Goal: Task Accomplishment & Management: Complete application form

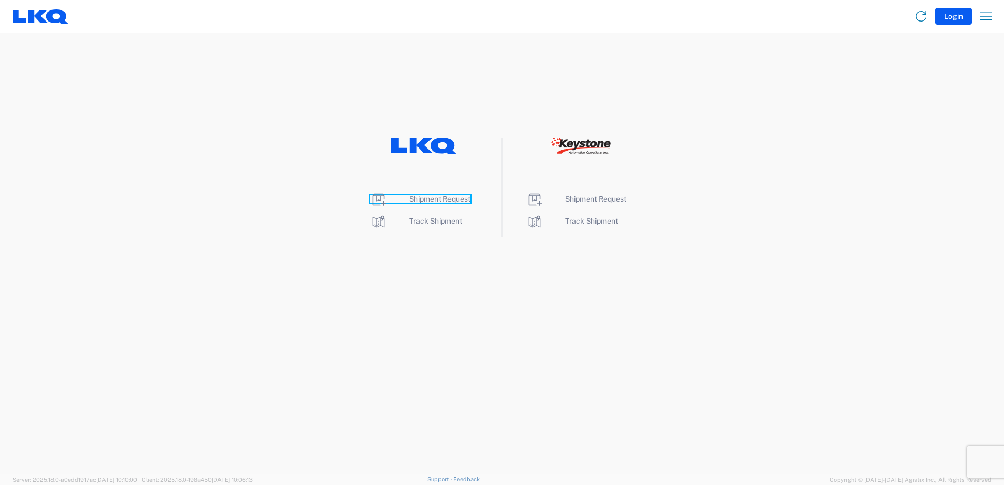
click at [432, 195] on span "Shipment Request" at bounding box center [439, 199] width 61 height 8
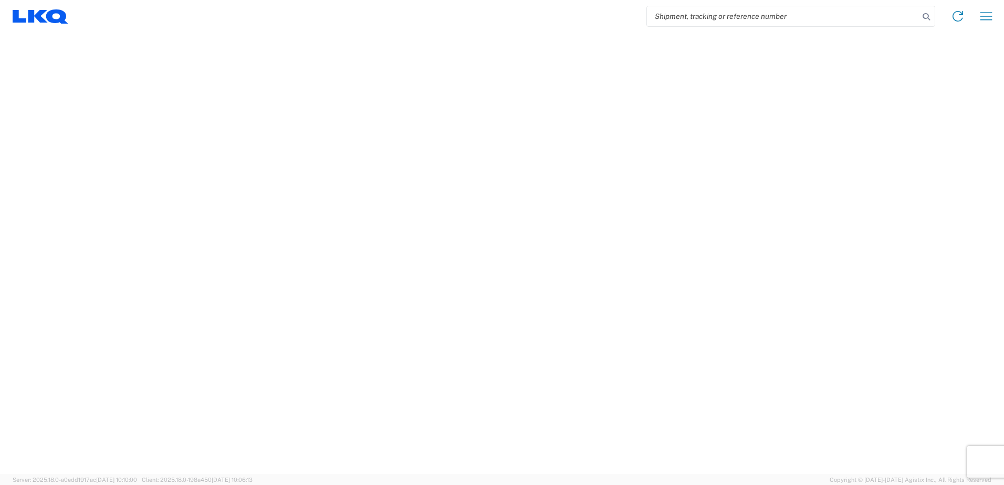
select select "FULL"
select select "LBS"
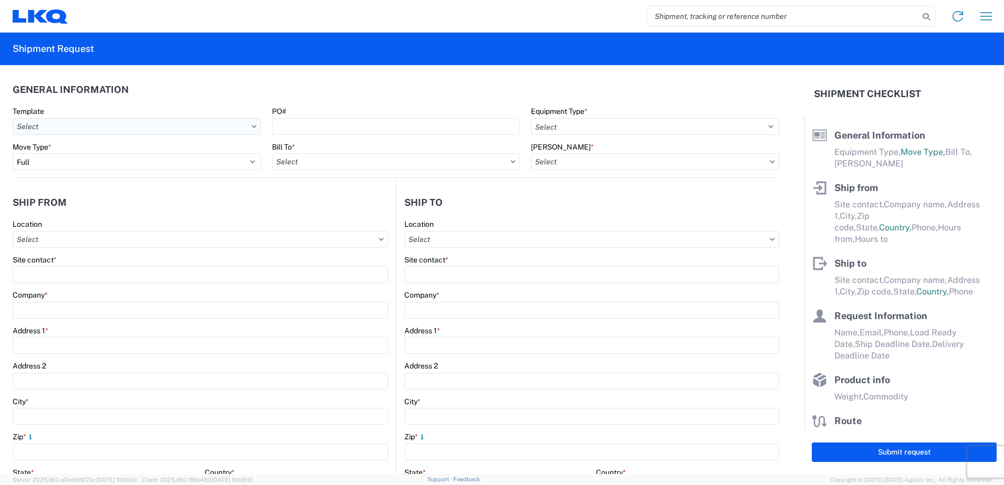
click at [254, 129] on input "Template" at bounding box center [137, 126] width 248 height 17
click at [254, 127] on icon at bounding box center [254, 126] width 5 height 3
click at [511, 162] on icon at bounding box center [513, 161] width 5 height 3
click at [509, 164] on input "Bill To *" at bounding box center [396, 161] width 248 height 17
type input "3837"
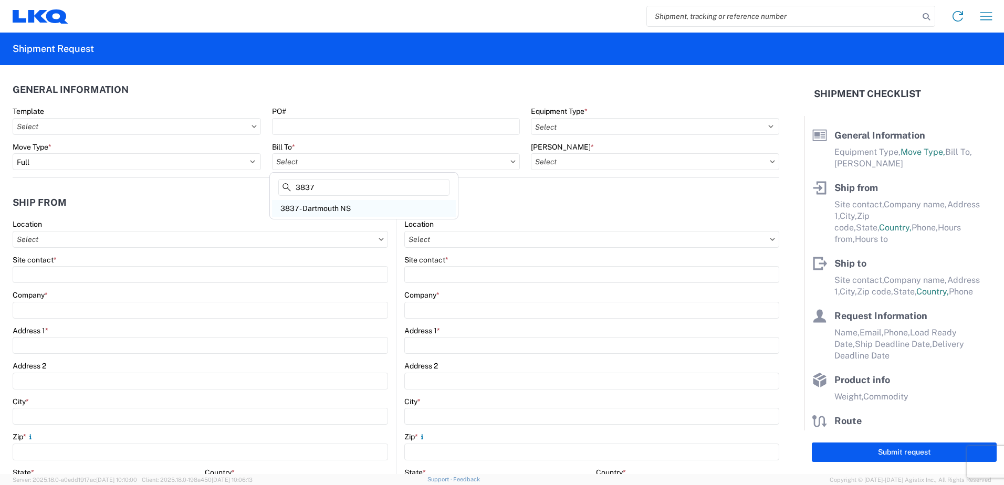
click at [346, 205] on div "3837 - Dartmouth NS" at bounding box center [364, 208] width 184 height 17
type input "3837 - Dartmouth NS"
click at [380, 241] on icon at bounding box center [381, 239] width 5 height 3
click at [379, 240] on icon at bounding box center [381, 239] width 5 height 3
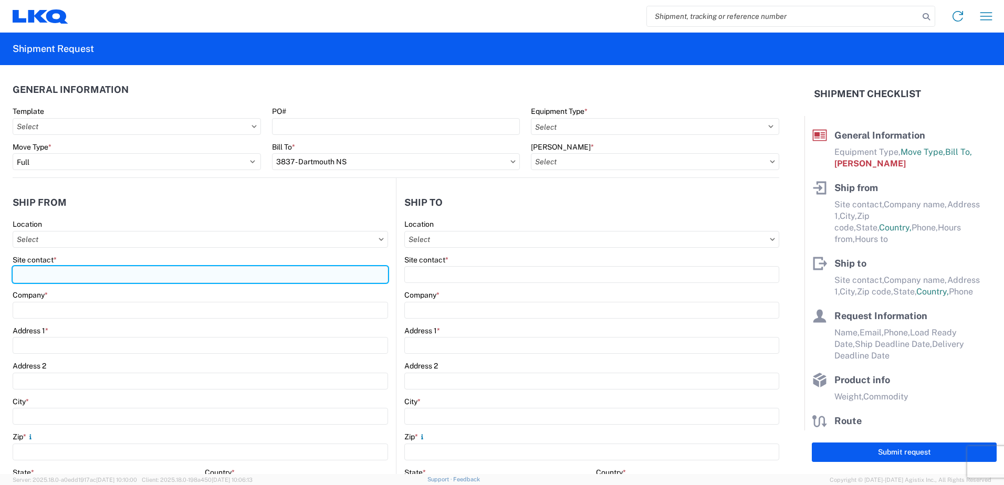
click at [71, 276] on input "Site contact *" at bounding box center [201, 274] width 376 height 17
type input "j"
type input "[PERSON_NAME]"
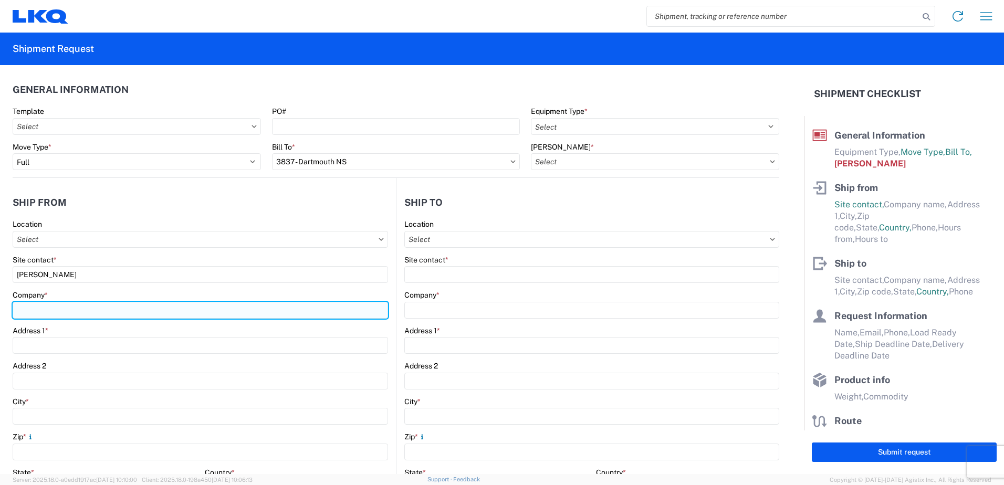
click at [62, 307] on input "Company *" at bounding box center [201, 310] width 376 height 17
type input "[PERSON_NAME] / [PERSON_NAME] WAREHOUSE"
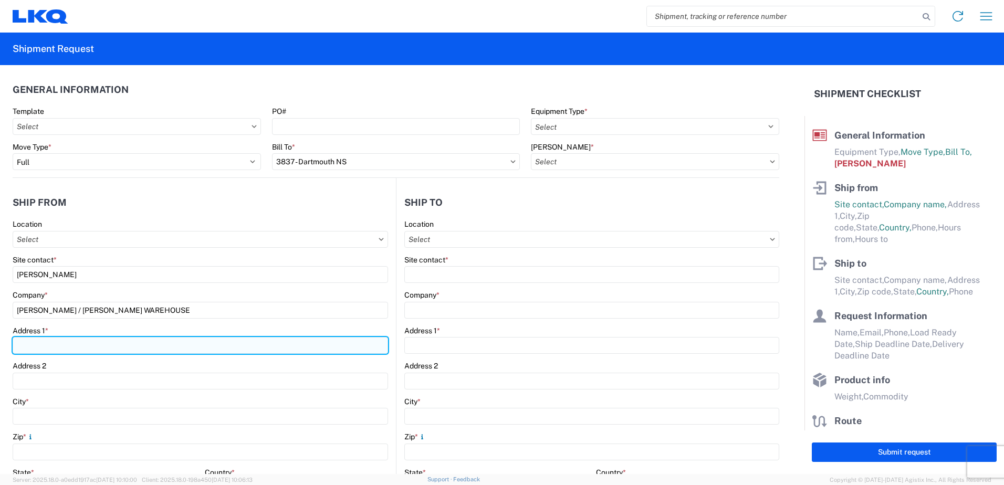
click at [51, 345] on input "Address 1 *" at bounding box center [201, 345] width 376 height 17
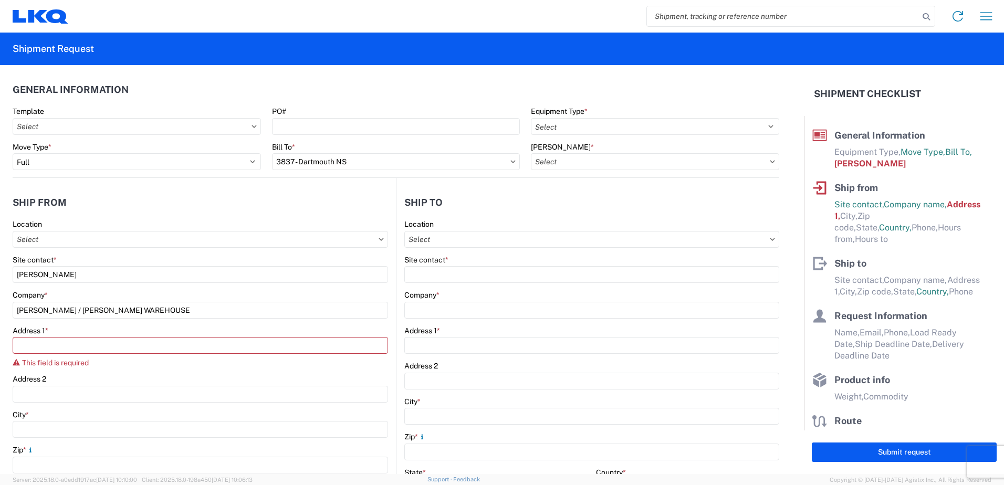
click at [55, 332] on div "Address 1 *" at bounding box center [201, 330] width 376 height 9
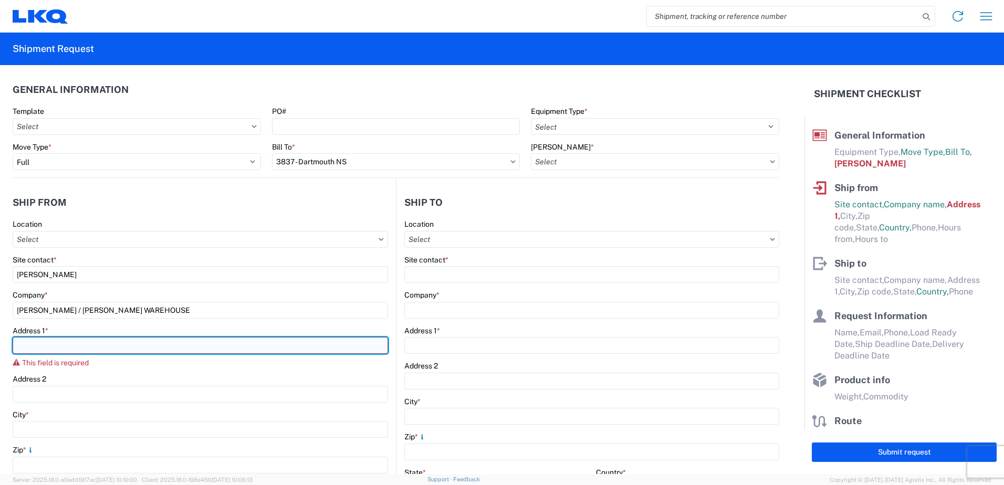
click at [47, 343] on input "Address 1 *" at bounding box center [201, 345] width 376 height 17
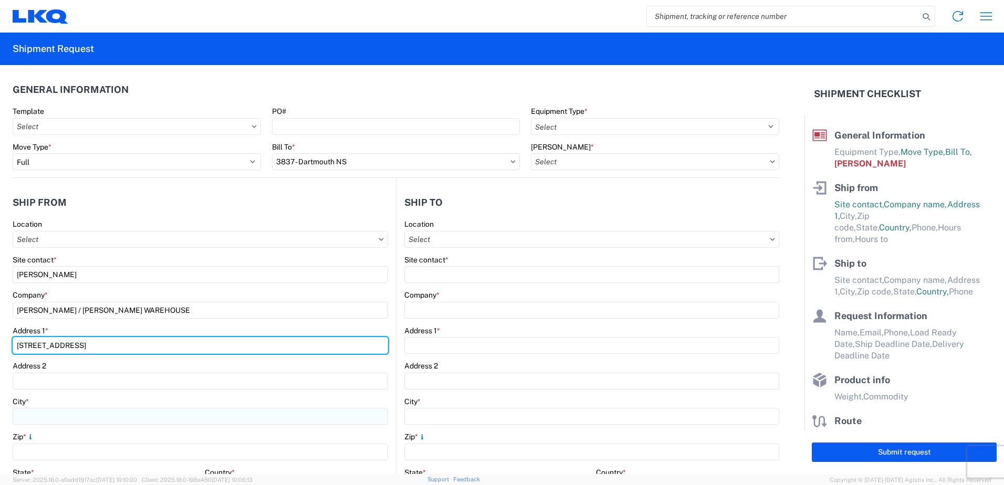
type input "[STREET_ADDRESS]"
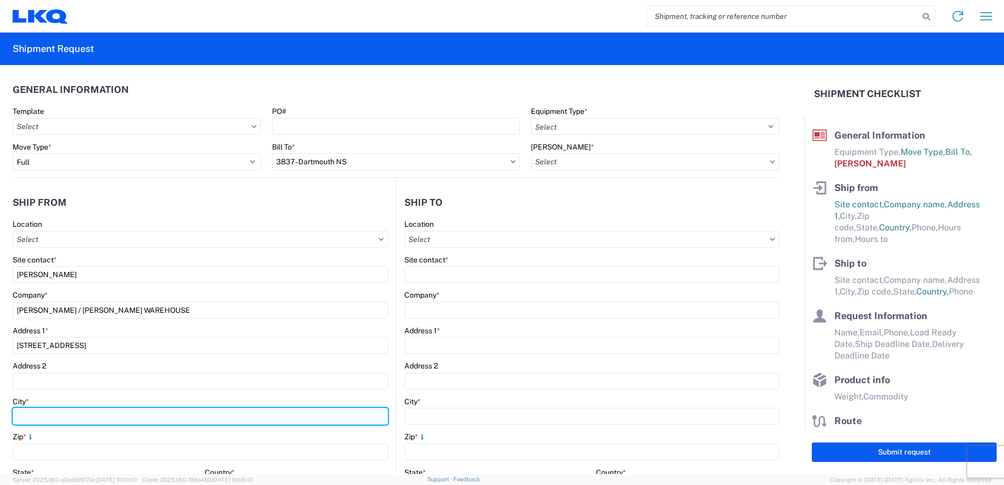
click at [47, 413] on input "City *" at bounding box center [201, 416] width 376 height 17
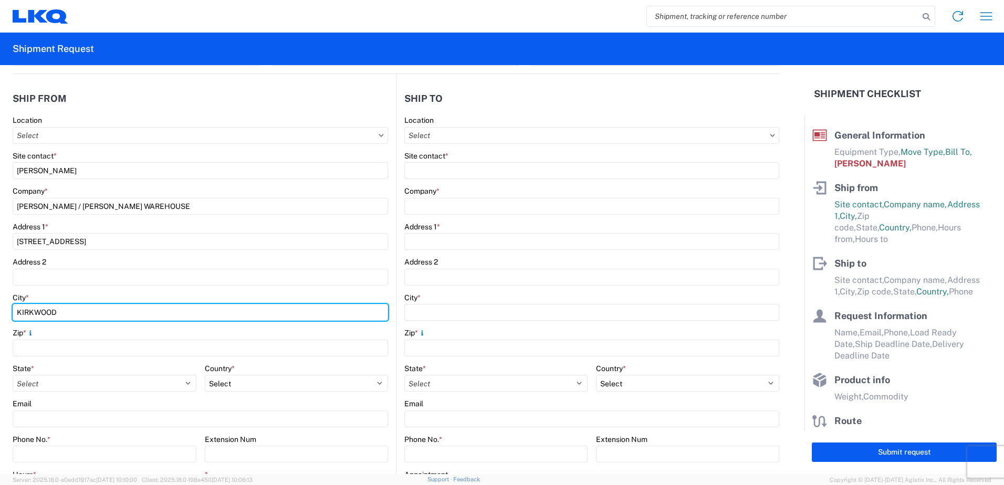
scroll to position [105, 0]
type input "KIRKWOOD"
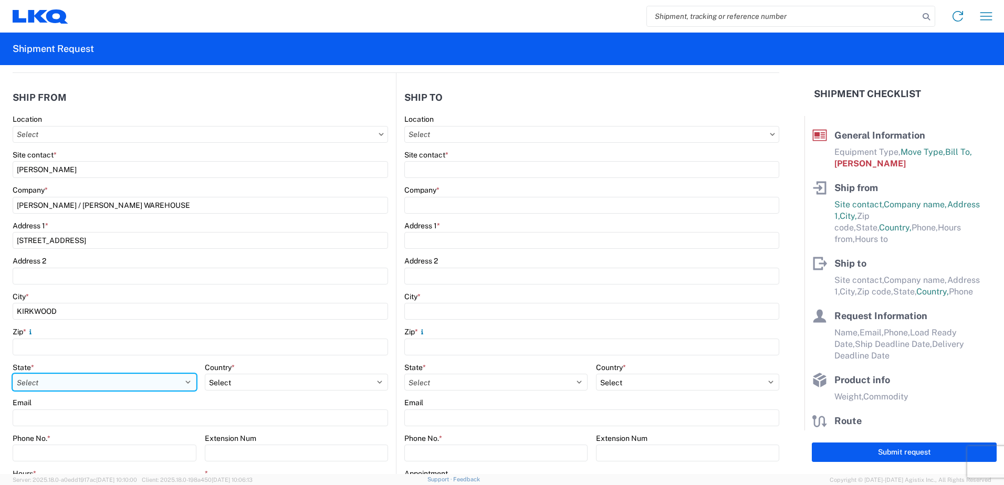
click at [78, 381] on select "Select [US_STATE] [US_STATE] [US_STATE] [US_STATE] Armed Forces Americas Armed …" at bounding box center [105, 382] width 184 height 17
select select "NY"
click at [13, 374] on select "Select [US_STATE] [US_STATE] [US_STATE] [US_STATE] Armed Forces Americas Armed …" at bounding box center [105, 382] width 184 height 17
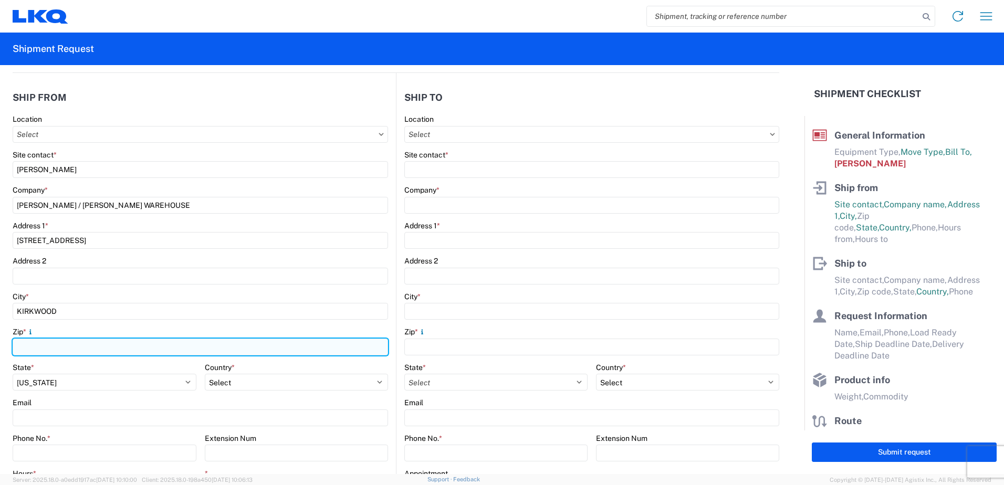
click at [132, 348] on input "Zip *" at bounding box center [201, 347] width 376 height 17
type input "13904"
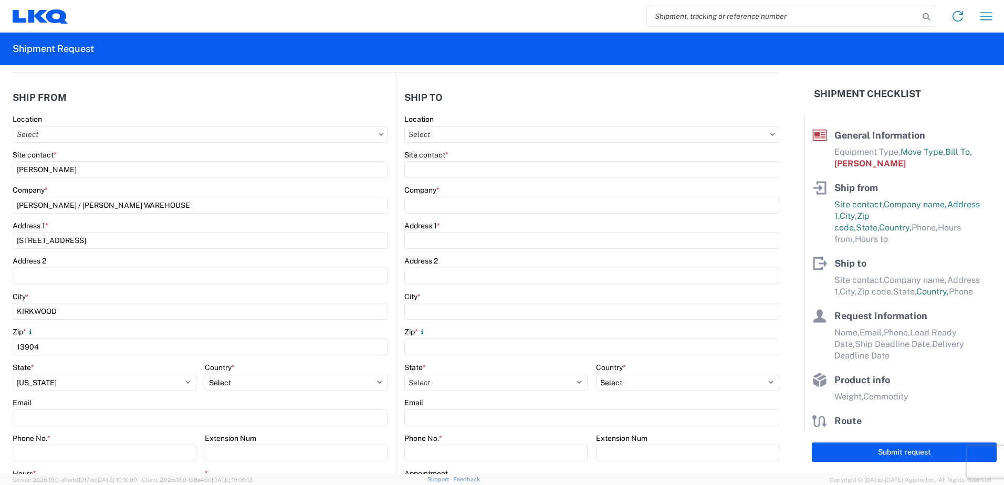
click at [122, 327] on div "Zip *" at bounding box center [201, 331] width 376 height 9
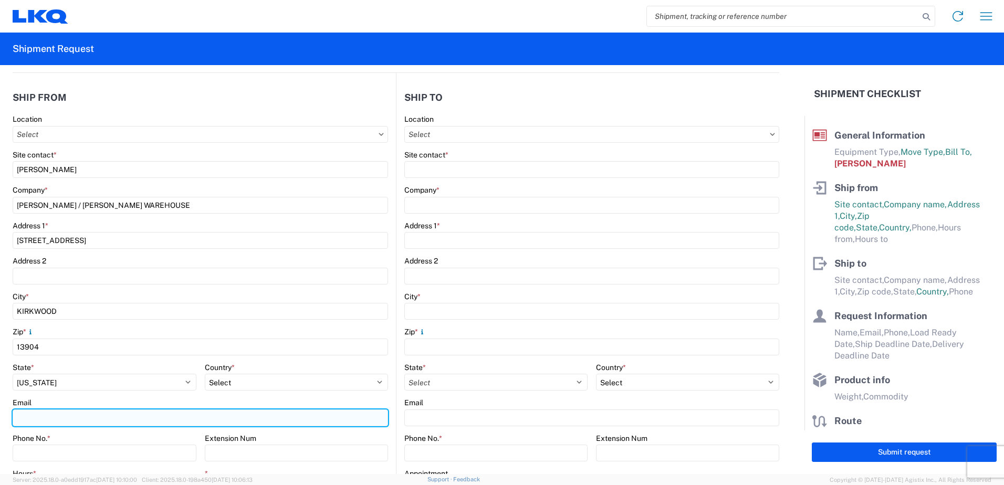
click at [82, 418] on input "Email" at bounding box center [201, 418] width 376 height 17
type input "[EMAIL_ADDRESS][DOMAIN_NAME]"
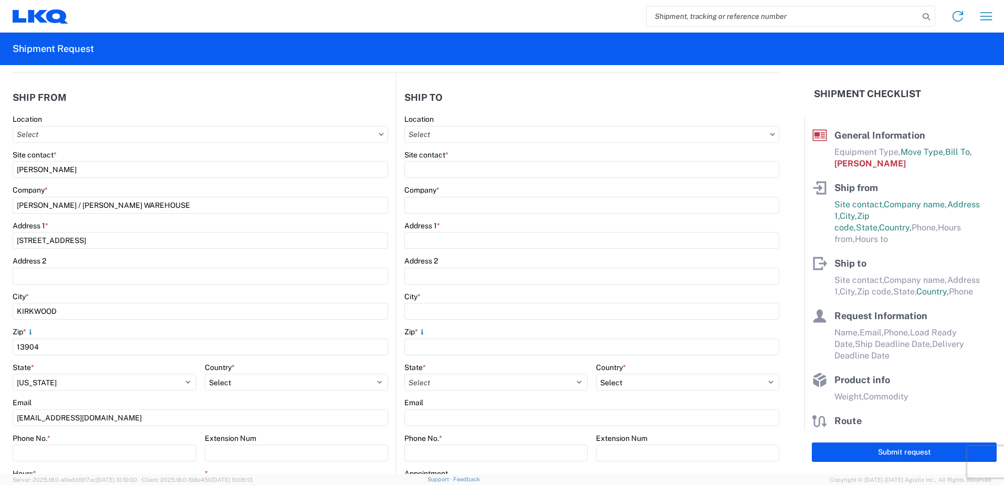
type input "6075844454"
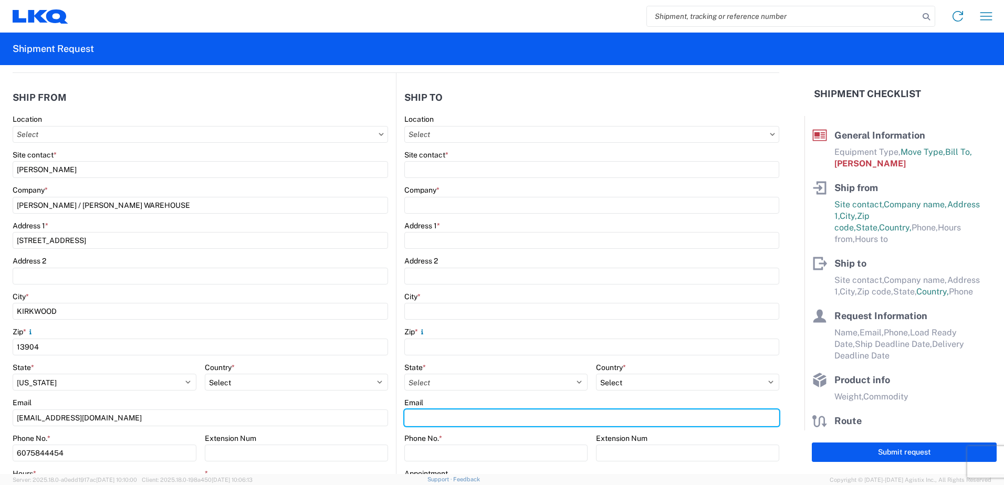
type input "[EMAIL_ADDRESS][DOMAIN_NAME]"
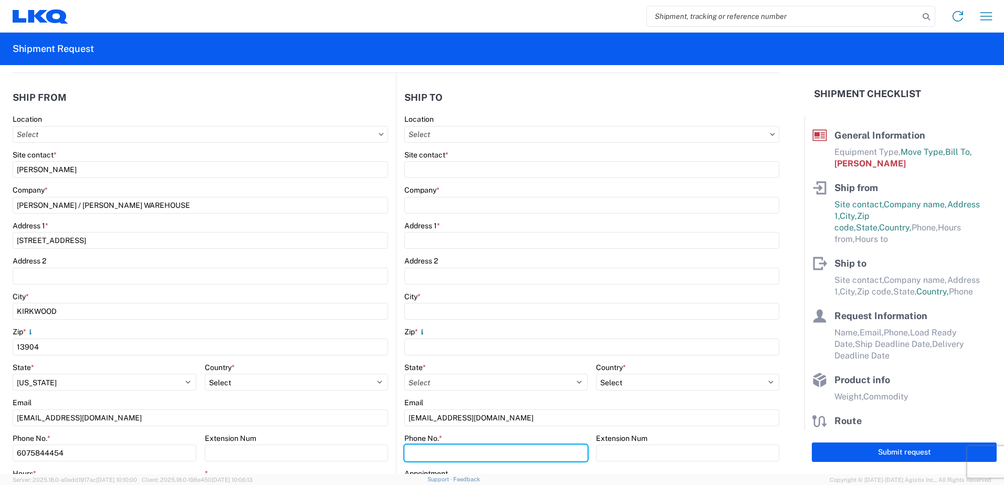
type input "6075844454"
type input "[PERSON_NAME]"
type input "[EMAIL_ADDRESS][DOMAIN_NAME]"
type input "6075844454"
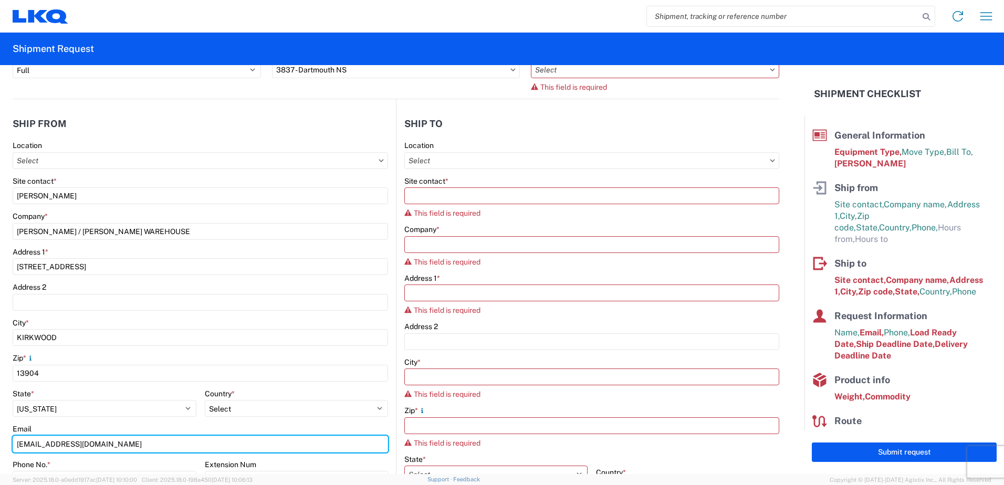
scroll to position [118, 0]
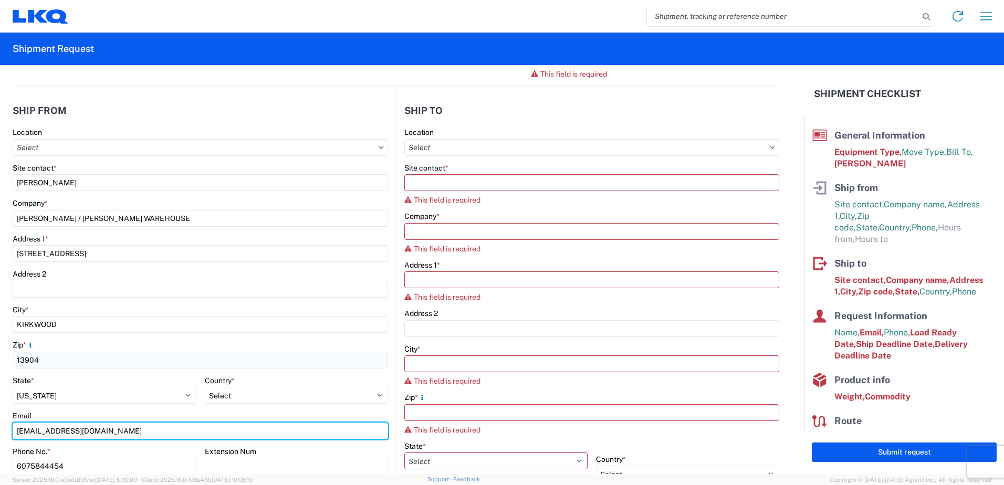
type input "[EMAIL_ADDRESS][DOMAIN_NAME]"
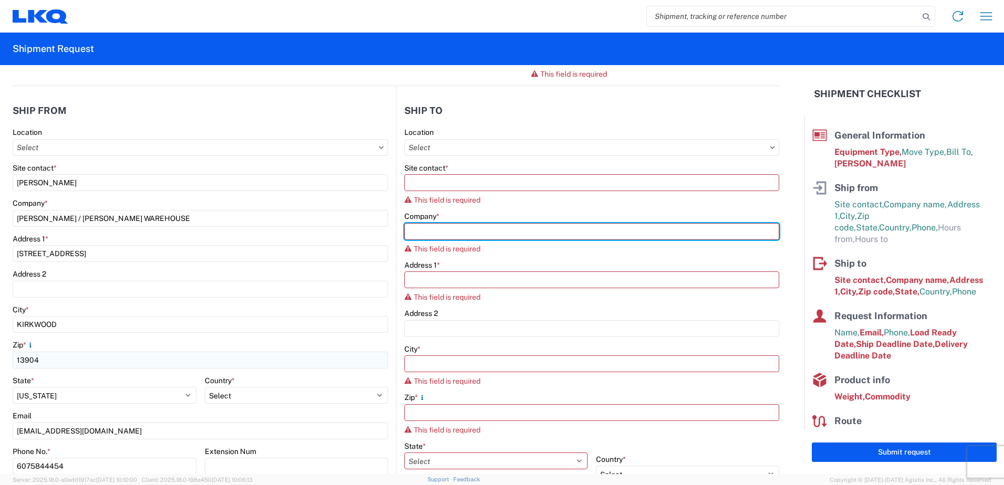
type input "LKQ"
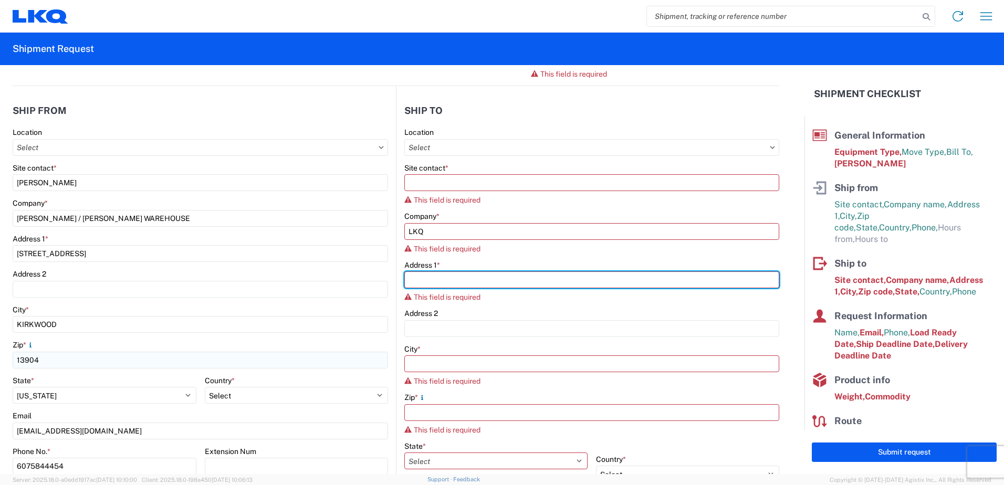
type input "[STREET_ADDRESS][PERSON_NAME]"
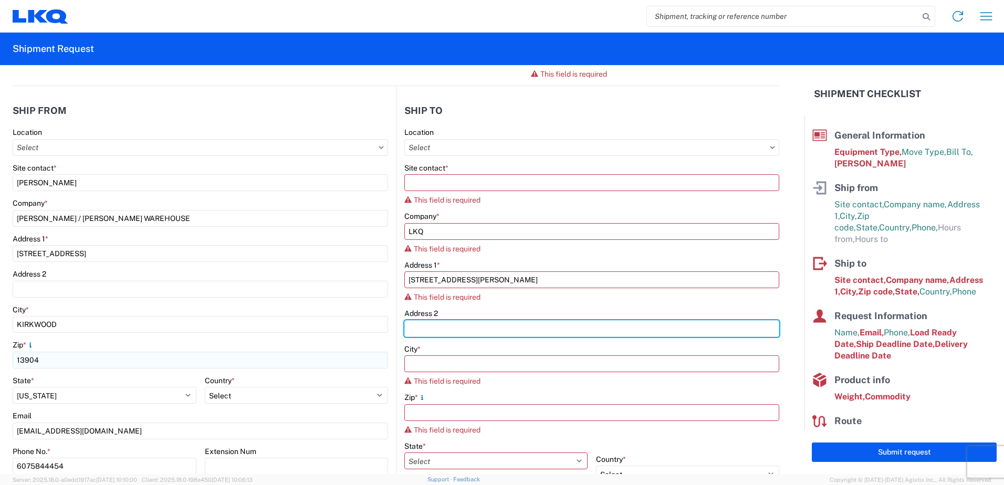
type input "LOCAL 201"
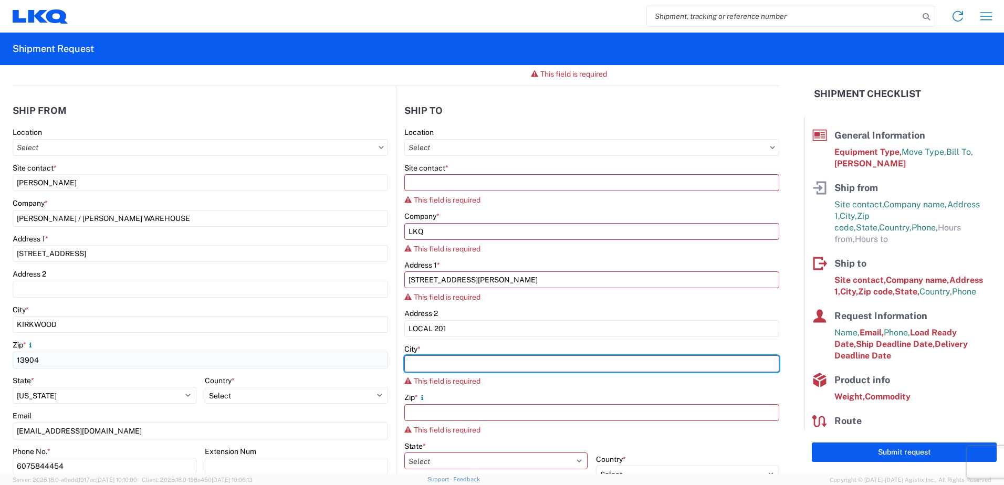
type input "ST BRUNO DE MONTARVILLE"
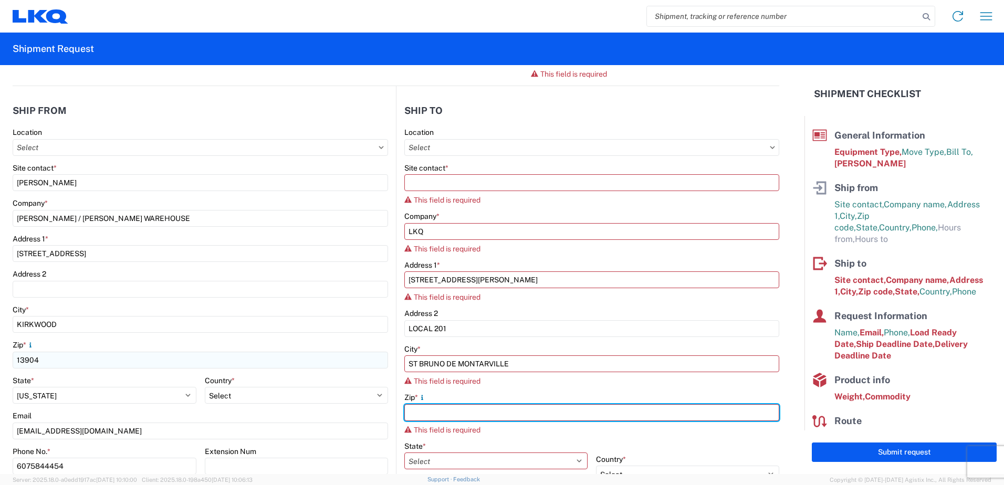
type input "J3V 0A6"
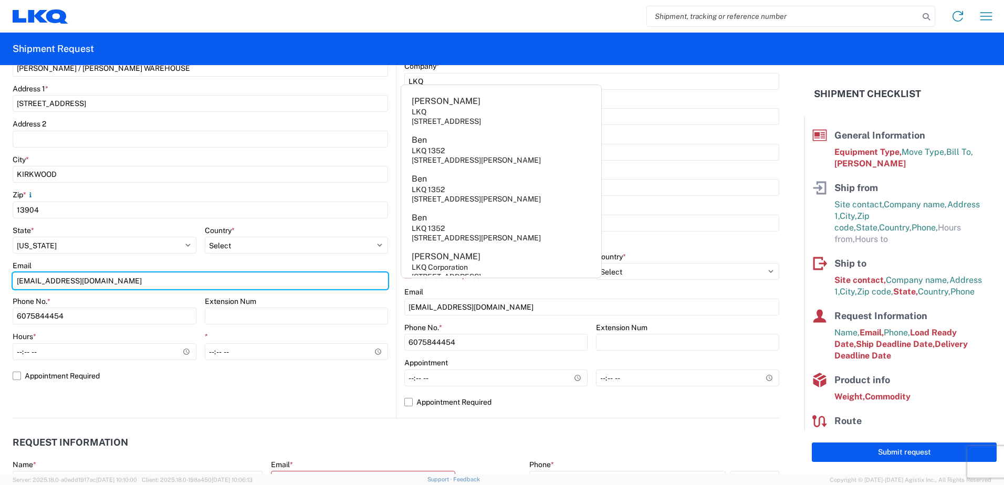
scroll to position [276, 0]
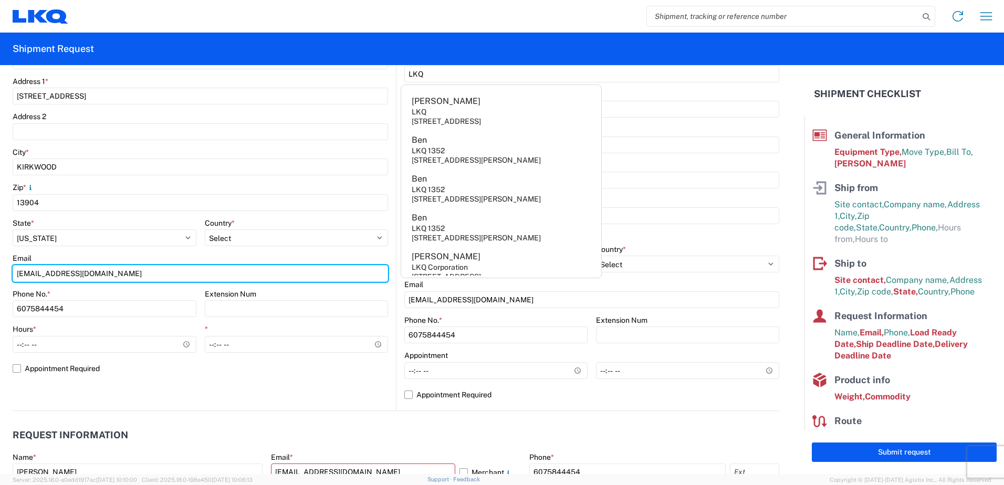
drag, startPoint x: 142, startPoint y: 269, endPoint x: -12, endPoint y: 278, distance: 153.6
click at [0, 278] on html "Home Shipment request Shipment tracking Shipment Request General Information Te…" at bounding box center [502, 242] width 1004 height 485
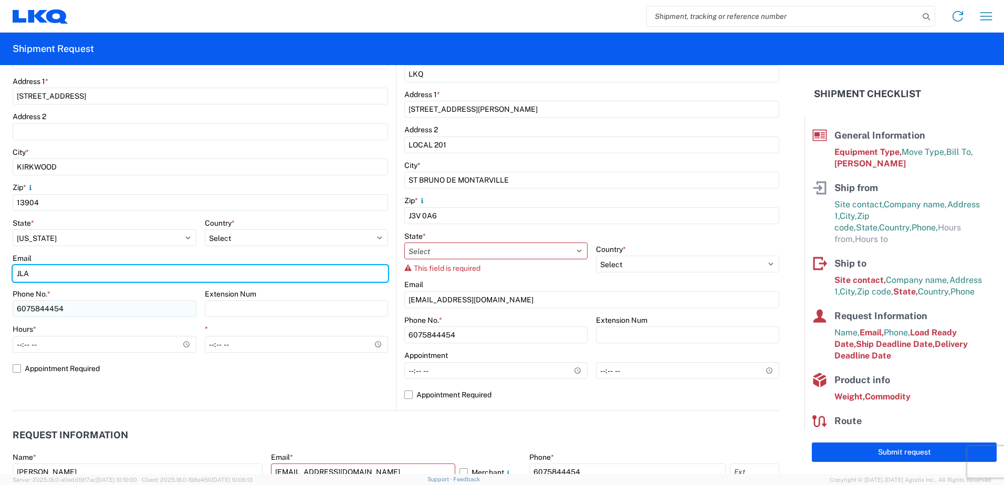
type input "[EMAIL_ADDRESS][DOMAIN_NAME]"
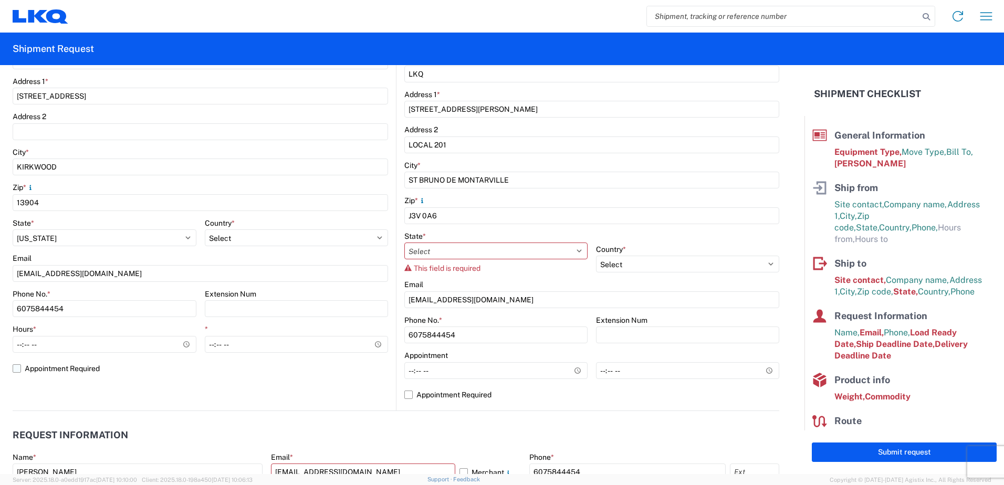
click at [19, 368] on label "Appointment Required" at bounding box center [201, 368] width 376 height 17
click at [0, 0] on input "Appointment Required" at bounding box center [0, 0] width 0 height 0
select select "NY"
select select "US"
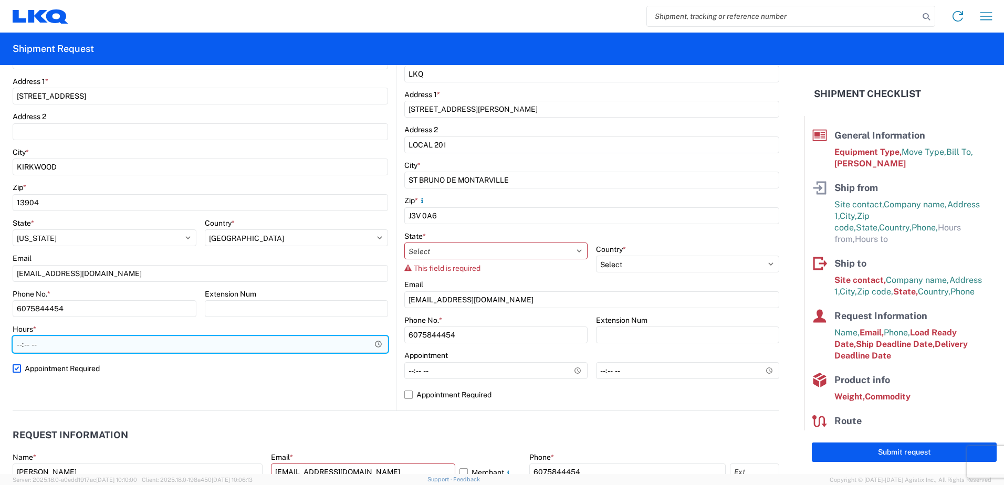
click at [373, 344] on input "Hours *" at bounding box center [201, 344] width 376 height 17
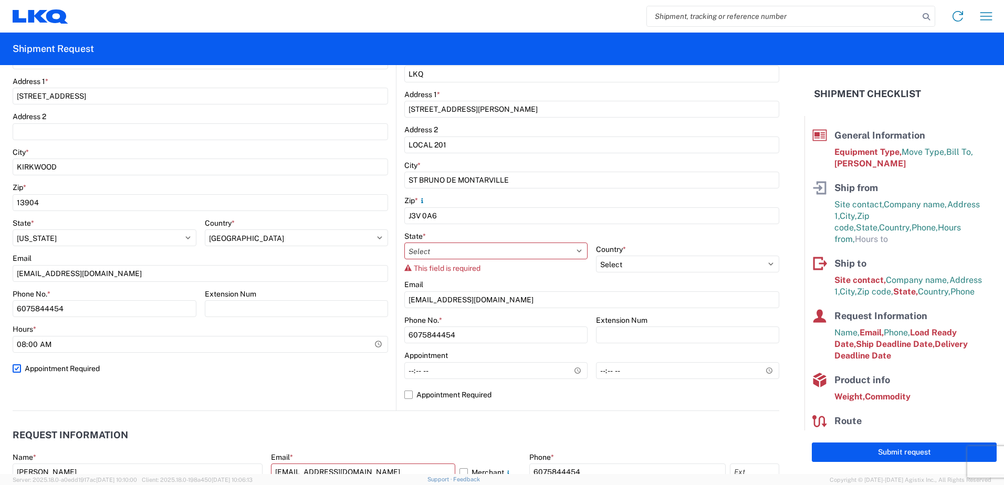
type input "08:00"
click at [137, 357] on agx-form-control-wrapper-v2 "Hours * 08:00" at bounding box center [201, 343] width 376 height 36
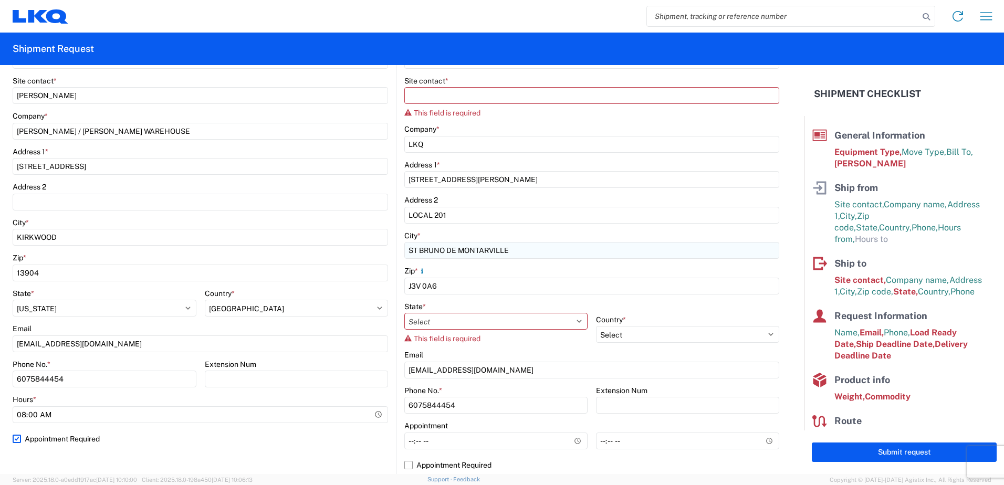
scroll to position [13, 0]
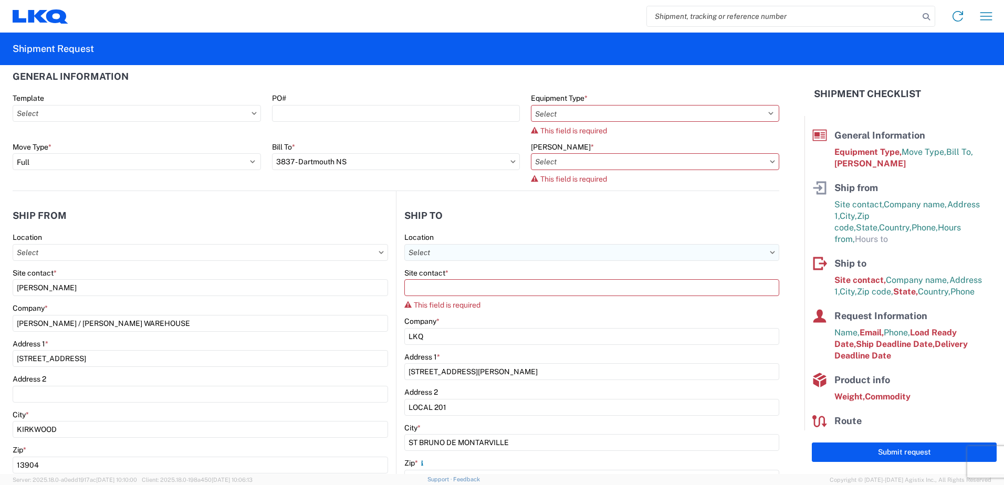
click at [762, 253] on input "Location" at bounding box center [591, 252] width 375 height 17
type input "3837"
click at [474, 299] on div "3837 - Dartmouth NS" at bounding box center [495, 299] width 184 height 17
type input "3837 - Dartmouth NS"
type input "LKQ Corporation"
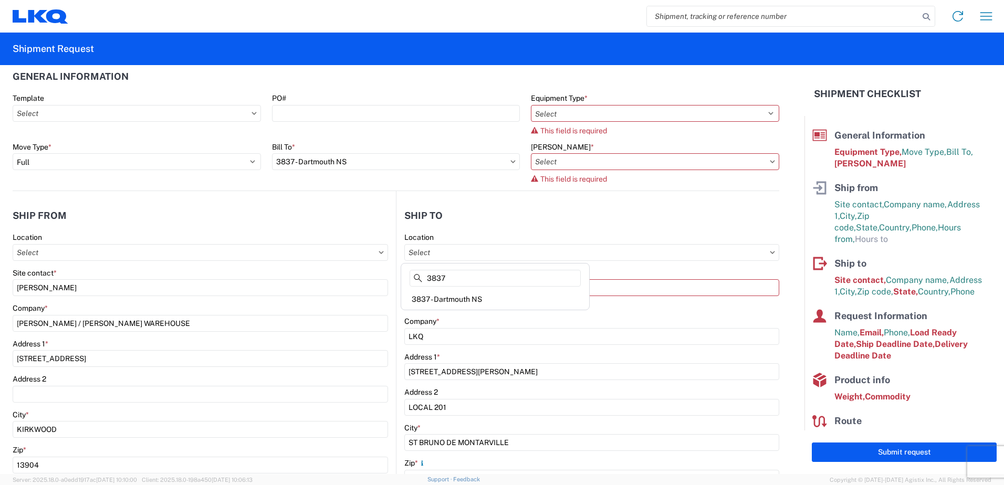
type input "[STREET_ADDRESS][PERSON_NAME]"
type input "Dartmouth"
type input "B3B1E5"
select select "CA"
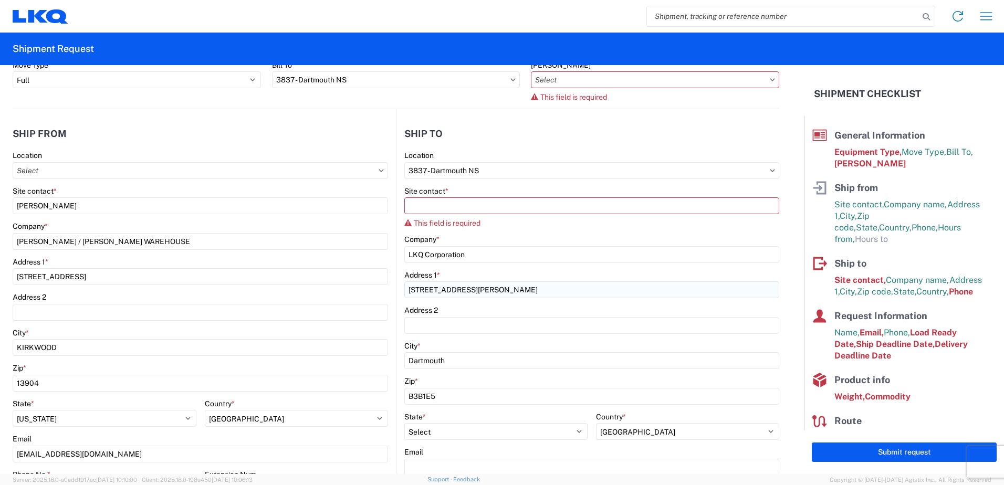
scroll to position [118, 0]
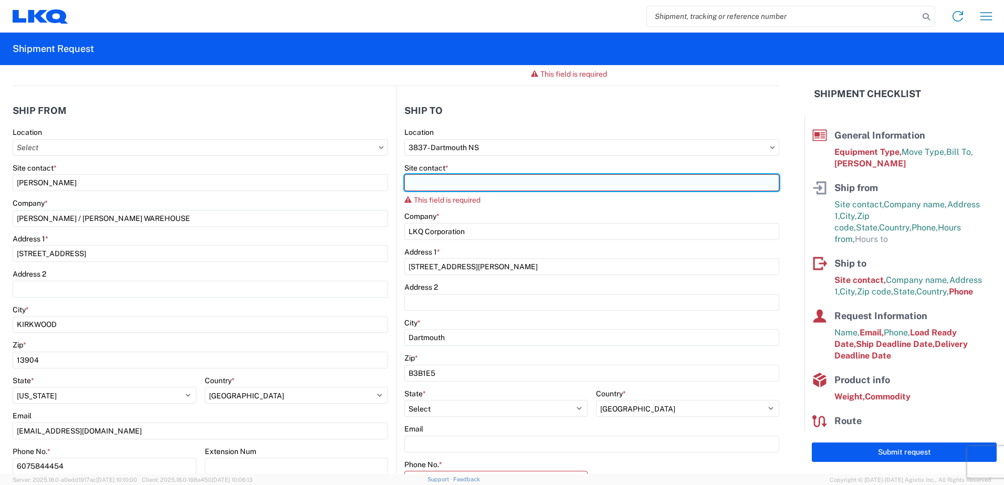
click at [420, 181] on input "Site contact *" at bounding box center [591, 182] width 375 height 17
type input "j"
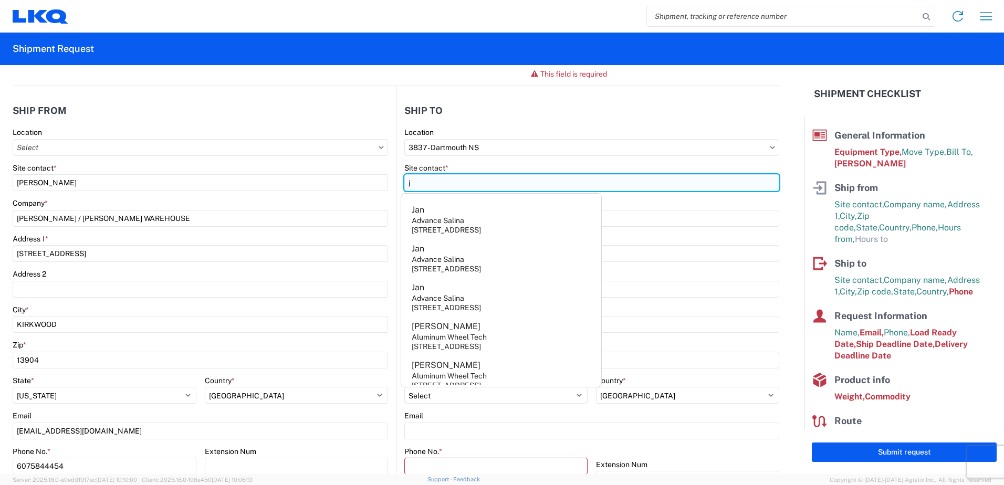
click at [431, 184] on input "j" at bounding box center [591, 182] width 375 height 17
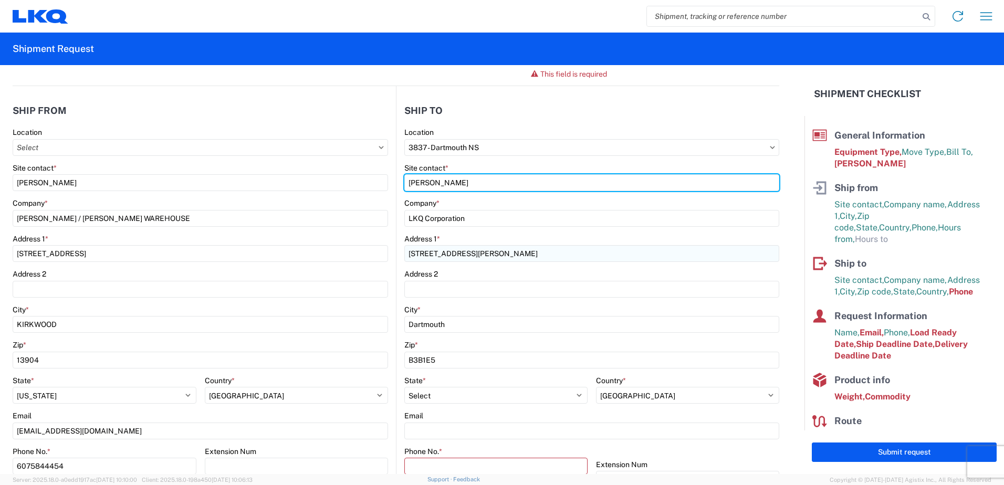
type input "[PERSON_NAME]"
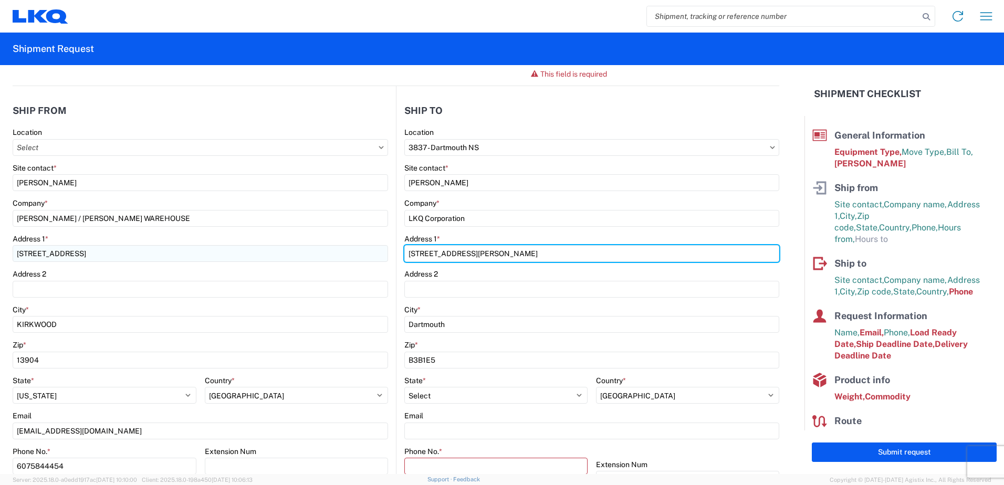
drag, startPoint x: 460, startPoint y: 253, endPoint x: 308, endPoint y: 257, distance: 152.4
click at [308, 257] on div "Ship from Location Site contact * JORDAN LABIASE Company * [PERSON_NAME] CORP /…" at bounding box center [396, 321] width 767 height 470
type input "[STREET_ADDRESS]"
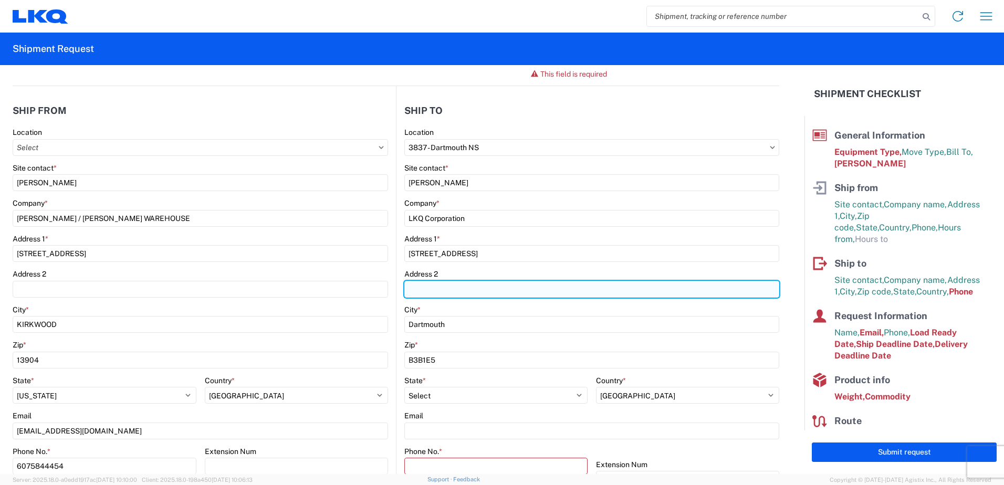
click at [418, 284] on input "Address 2" at bounding box center [591, 289] width 375 height 17
type input "UNIT 300-400"
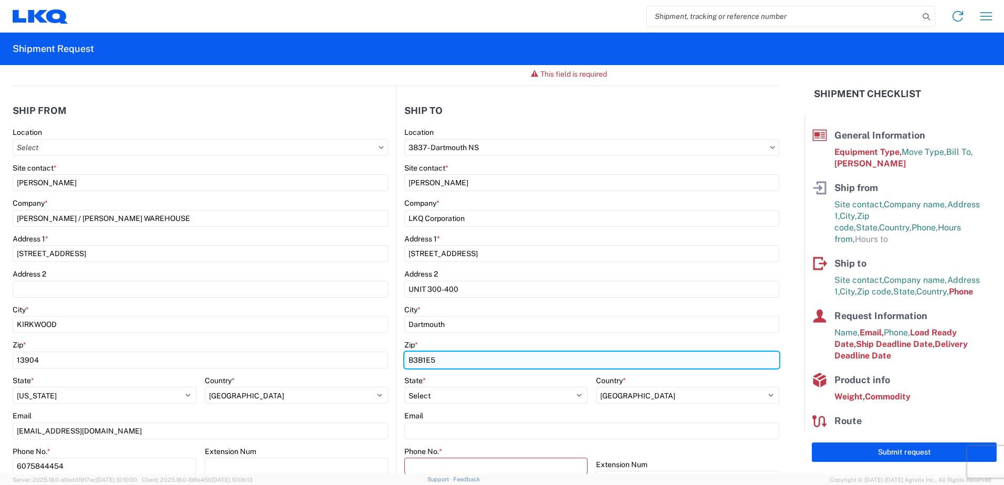
click at [445, 355] on input "B3B1E5" at bounding box center [591, 360] width 375 height 17
type input "B3B 1Z1"
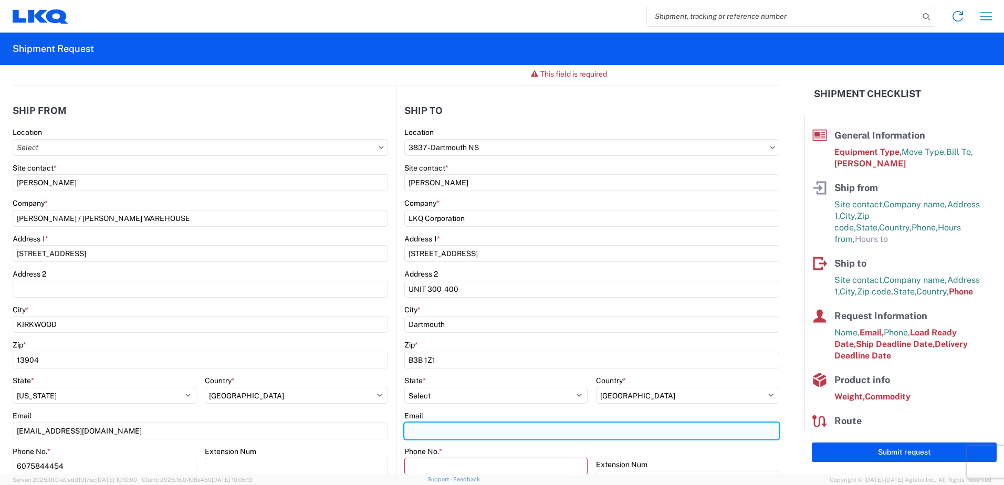
click at [432, 425] on input "Email" at bounding box center [591, 431] width 375 height 17
type input "[EMAIL_ADDRESS][DOMAIN_NAME]"
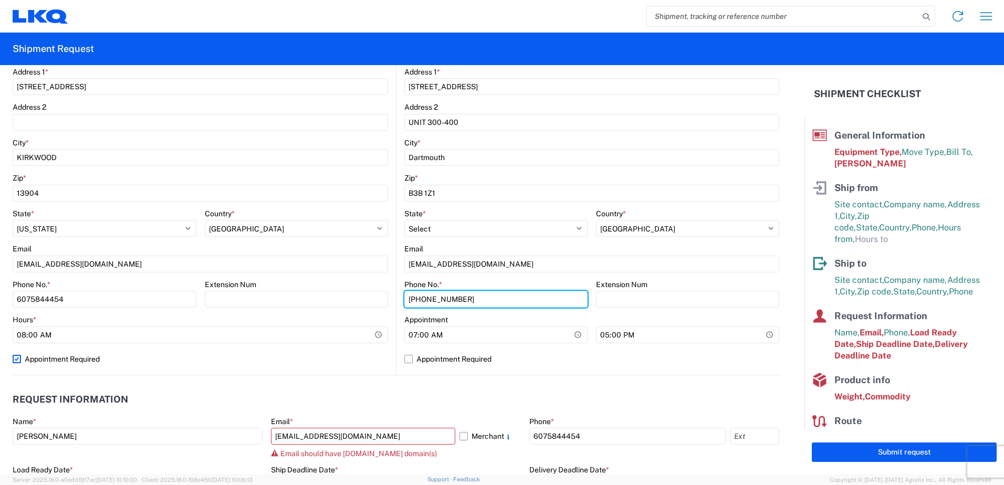
scroll to position [329, 0]
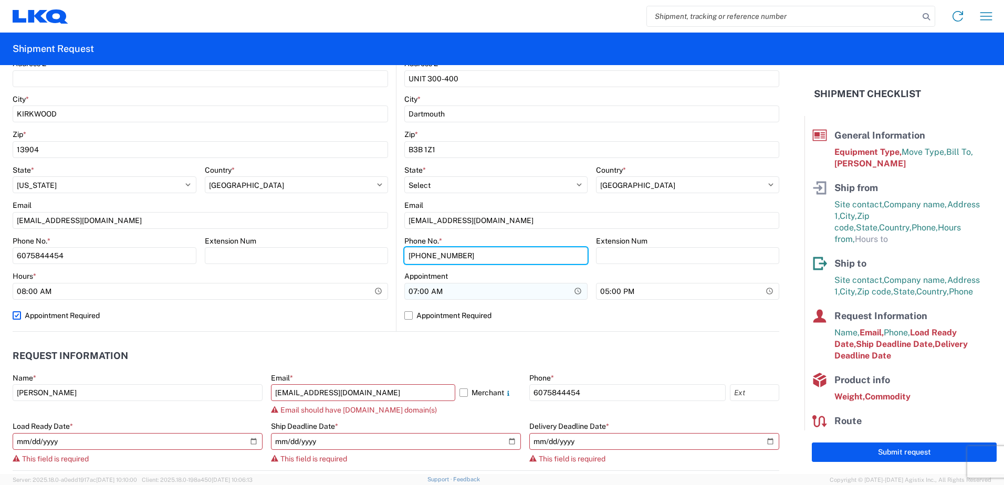
type input "[PHONE_NUMBER]"
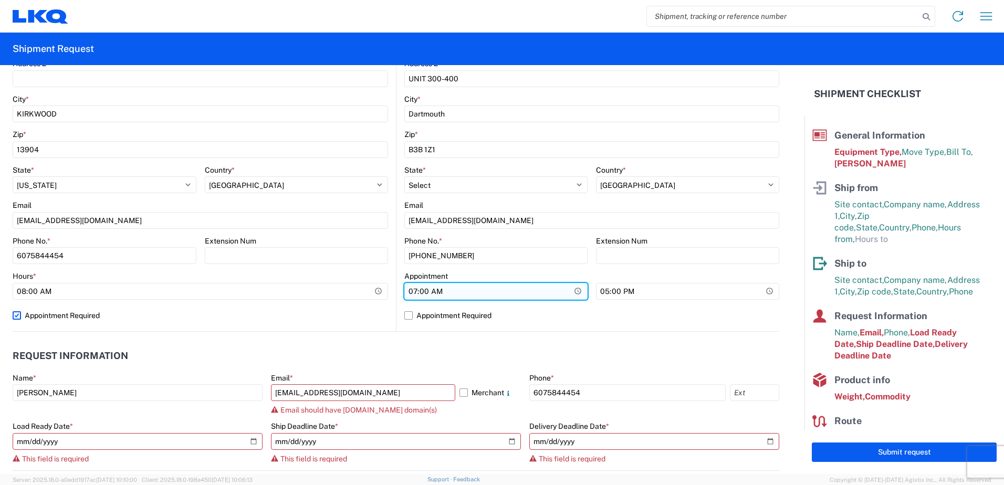
click at [570, 292] on input "07:00" at bounding box center [495, 291] width 183 height 17
type input "08:00"
click at [565, 314] on label "Appointment Required" at bounding box center [591, 315] width 375 height 17
click at [0, 0] on input "Appointment Required" at bounding box center [0, 0] width 0 height 0
select select "CA"
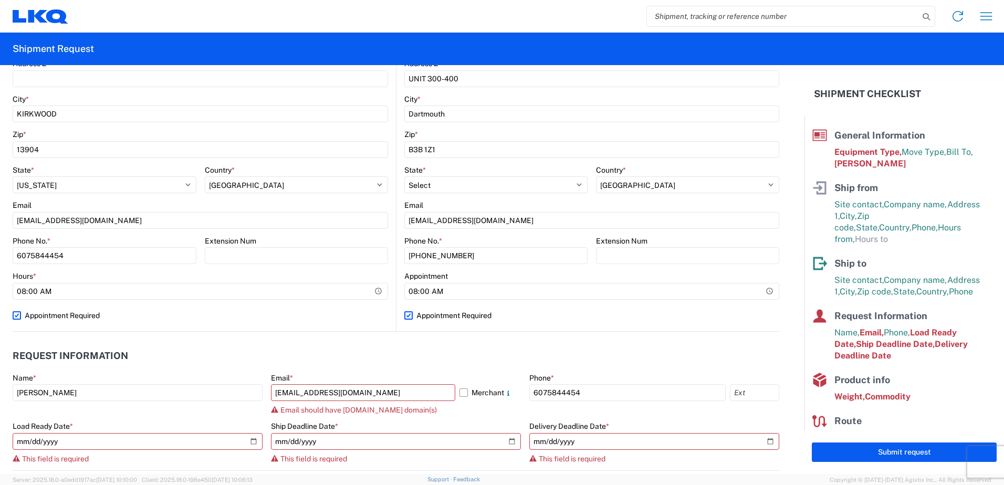
click at [432, 318] on label "Appointment Required" at bounding box center [591, 315] width 375 height 17
click at [0, 0] on input "Appointment Required" at bounding box center [0, 0] width 0 height 0
select select "CA"
click at [460, 394] on label "Merchant" at bounding box center [490, 392] width 61 height 17
click at [0, 0] on input "Merchant" at bounding box center [0, 0] width 0 height 0
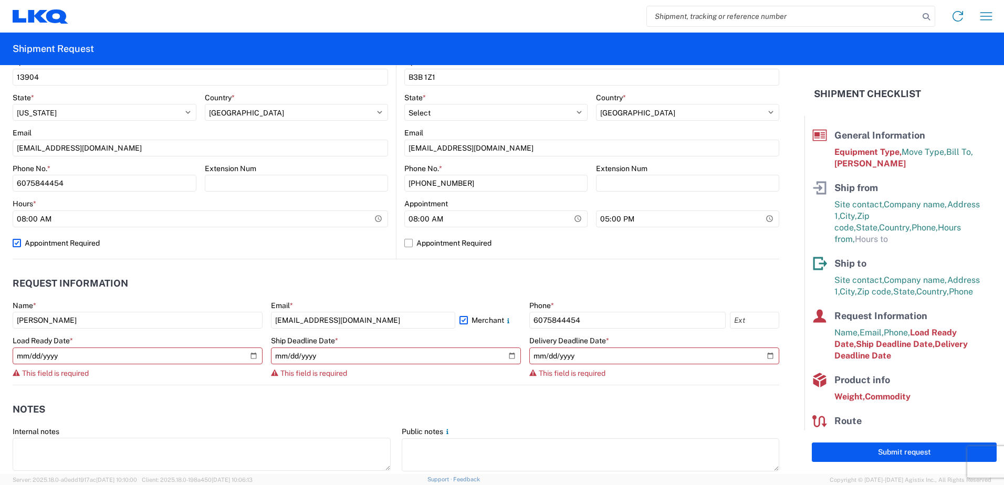
scroll to position [486, 0]
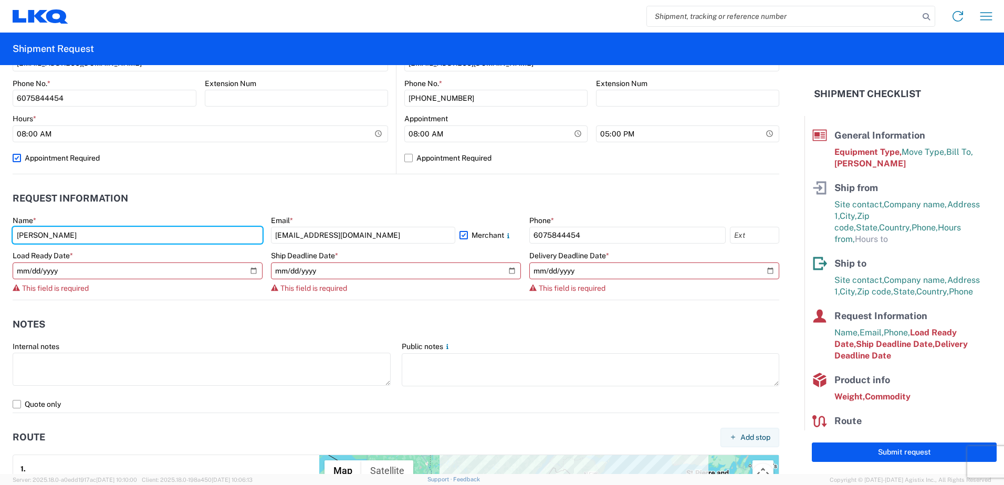
drag, startPoint x: 103, startPoint y: 234, endPoint x: -50, endPoint y: 235, distance: 152.8
click at [0, 235] on html "Home Shipment request Shipment tracking Shipment Request General Information Te…" at bounding box center [502, 242] width 1004 height 485
type input "[PERSON_NAME]"
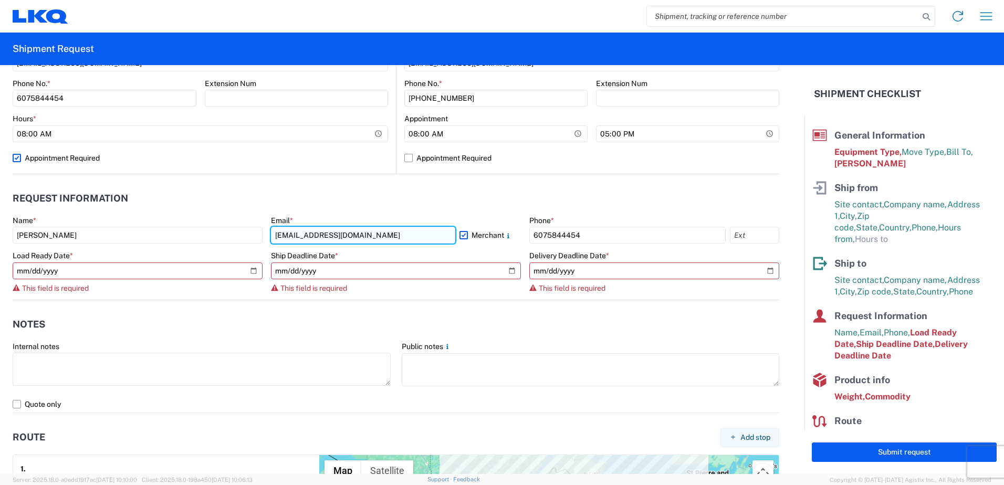
click at [332, 234] on input "[EMAIL_ADDRESS][DOMAIN_NAME]" at bounding box center [363, 235] width 184 height 17
drag, startPoint x: 397, startPoint y: 236, endPoint x: 199, endPoint y: 238, distance: 197.5
click at [211, 241] on div "Name * [PERSON_NAME] Email * [EMAIL_ADDRESS][DOMAIN_NAME] [PERSON_NAME] Phone *…" at bounding box center [396, 258] width 767 height 84
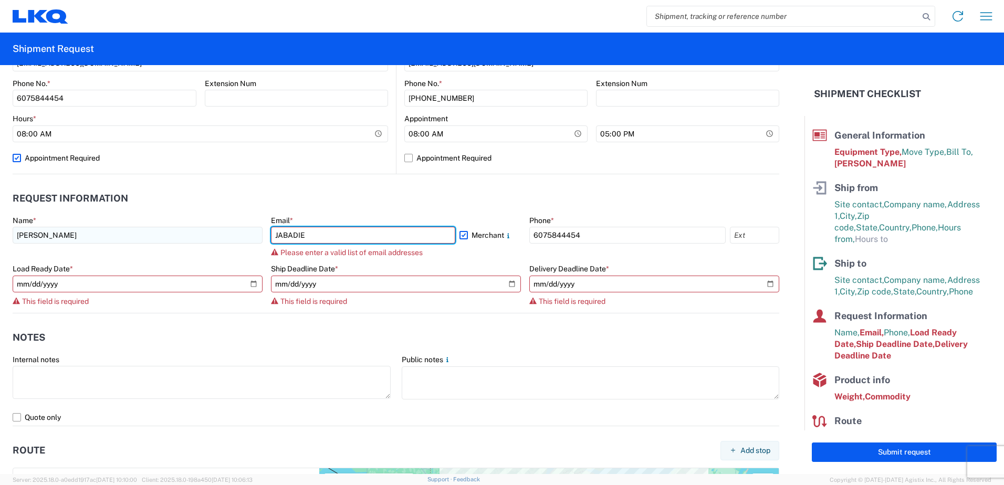
type input "[EMAIL_ADDRESS][DOMAIN_NAME]"
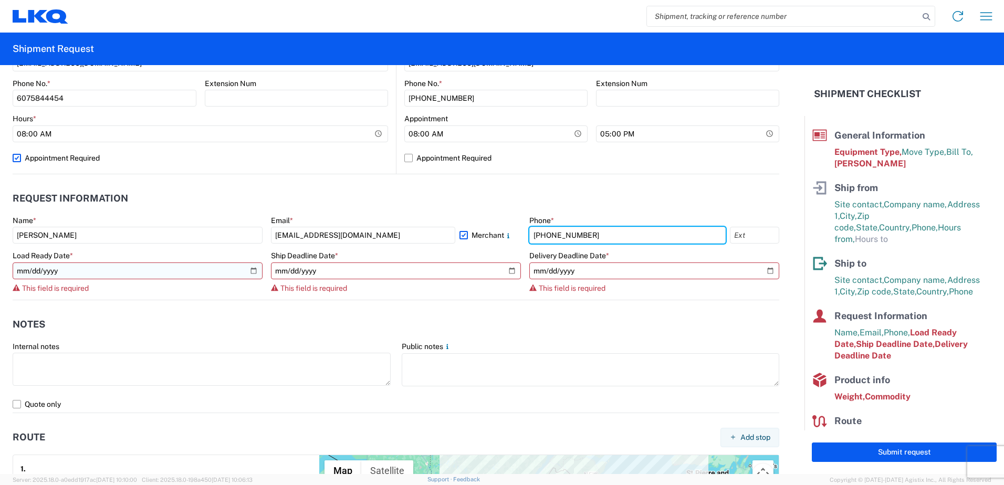
type input "[PHONE_NUMBER]"
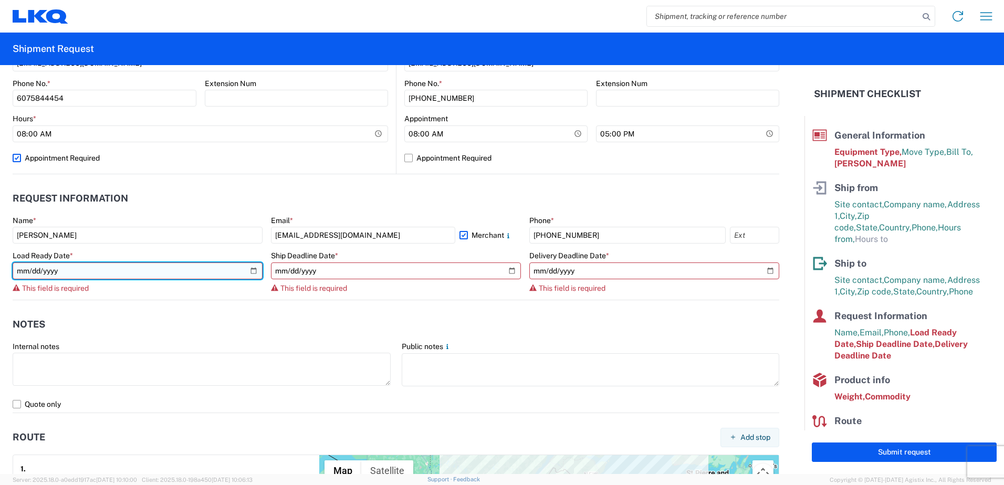
click at [247, 268] on input "date" at bounding box center [138, 271] width 250 height 17
type input "[DATE]"
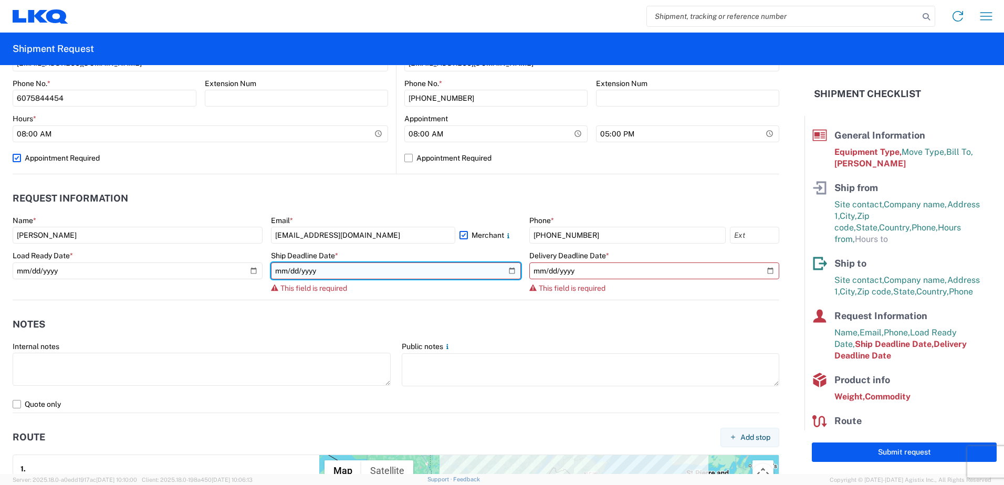
click at [506, 268] on input "date" at bounding box center [396, 271] width 250 height 17
type input "[DATE]"
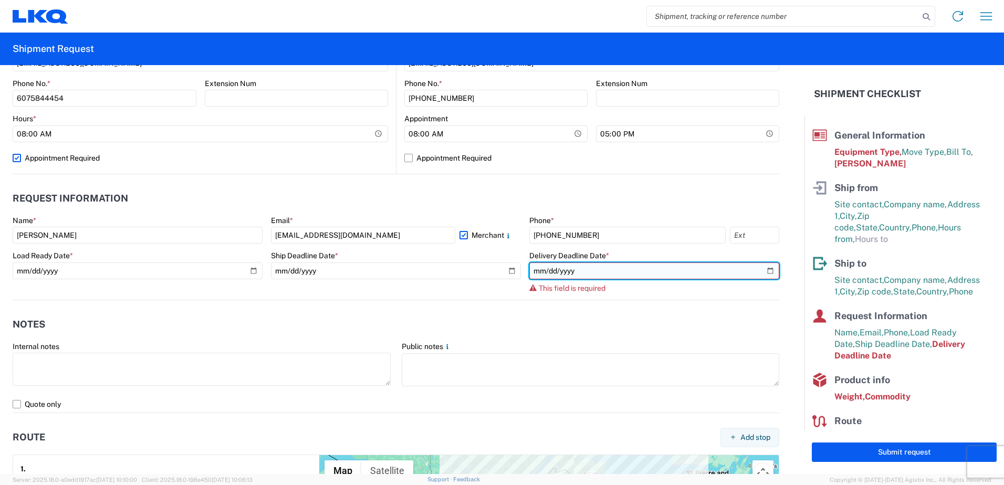
click at [761, 267] on input "date" at bounding box center [654, 271] width 250 height 17
type input "[DATE]"
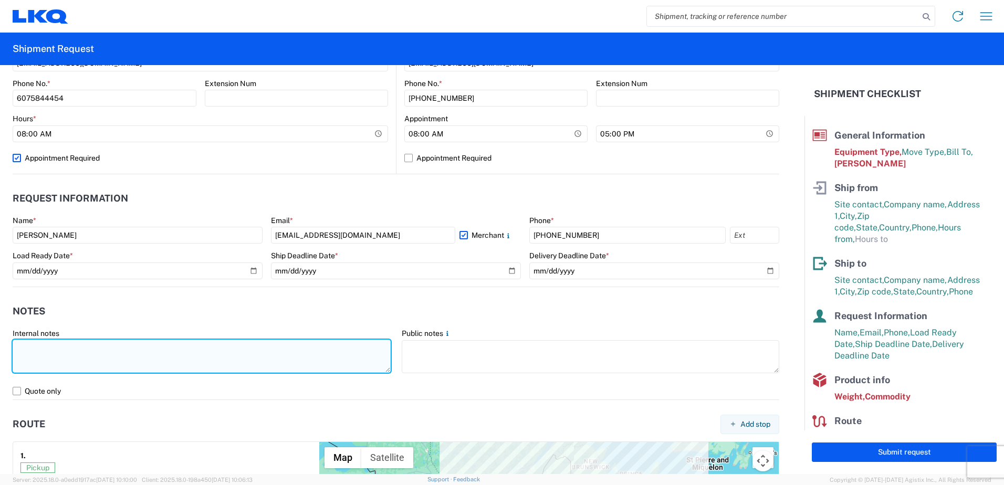
click at [23, 346] on textarea at bounding box center [202, 356] width 378 height 33
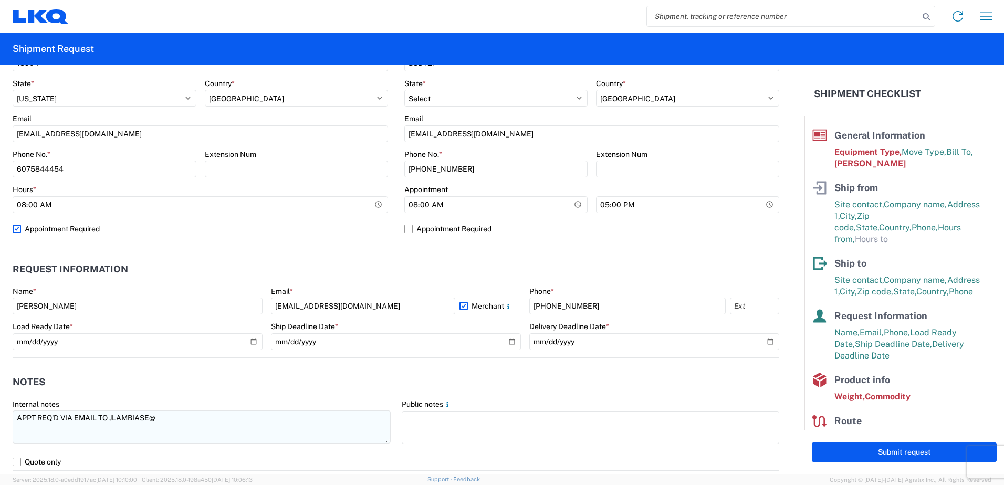
scroll to position [434, 0]
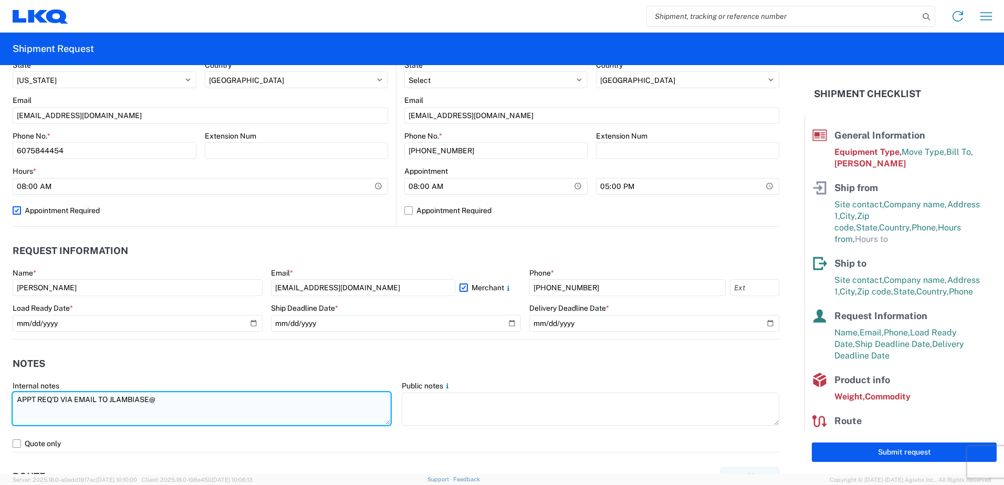
click at [180, 401] on textarea "APPT REQ'D VIA EMAIL TO JLAMBIASE@" at bounding box center [202, 408] width 378 height 33
click at [17, 399] on textarea "APPT REQ'D VIA EMAIL TO [EMAIL_ADDRESS][DOMAIN_NAME]" at bounding box center [202, 408] width 378 height 33
click at [293, 399] on textarea "PICKUP APPT REQ'D VIA EMAIL TO [EMAIL_ADDRESS][DOMAIN_NAME]" at bounding box center [202, 408] width 378 height 33
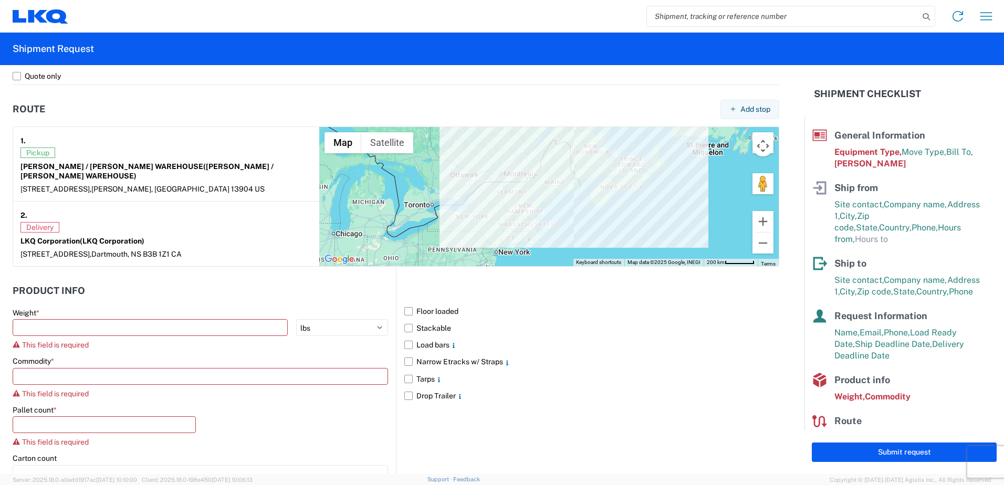
scroll to position [854, 0]
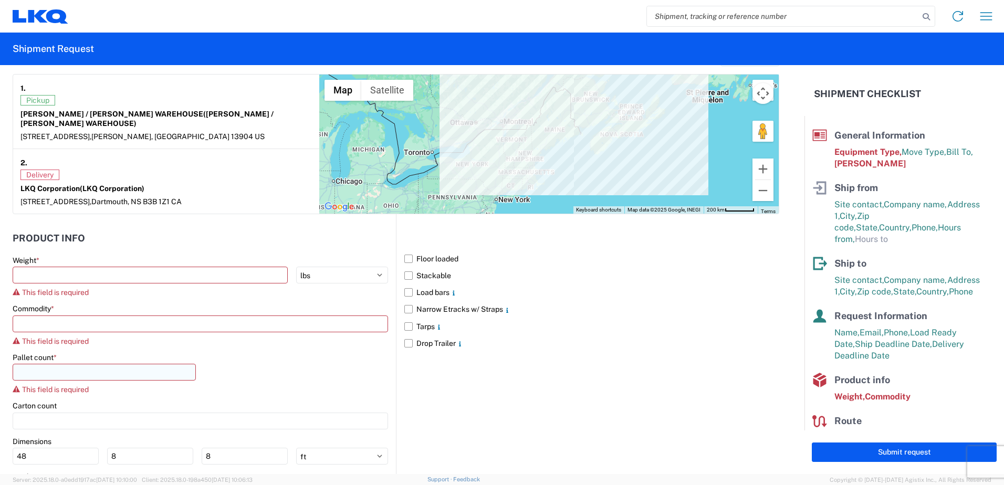
type textarea "PICKUP APPT REQ'D VIA EMAIL TO [EMAIL_ADDRESS][DOMAIN_NAME] SWING DOOR TRAILER …"
click at [49, 370] on input "number" at bounding box center [104, 372] width 183 height 17
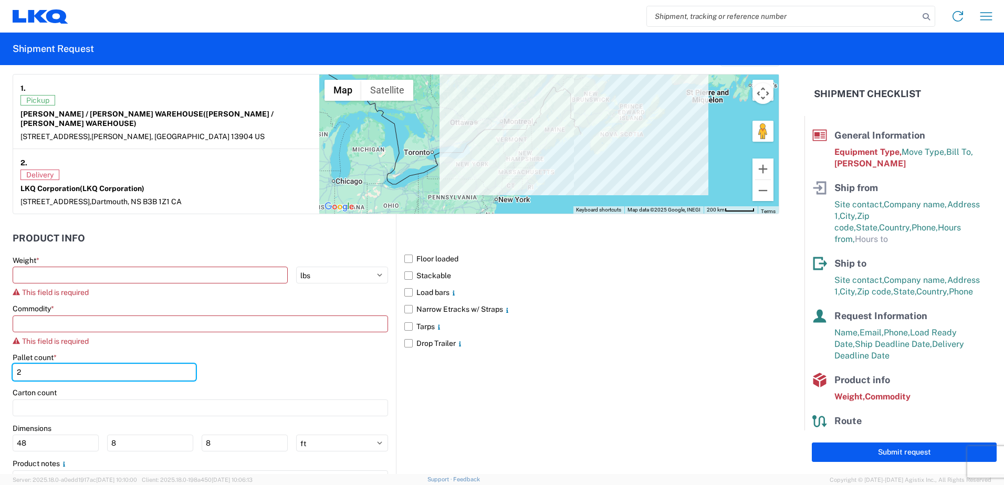
type input "2"
click at [222, 363] on div "Pallet count * 2" at bounding box center [201, 371] width 376 height 36
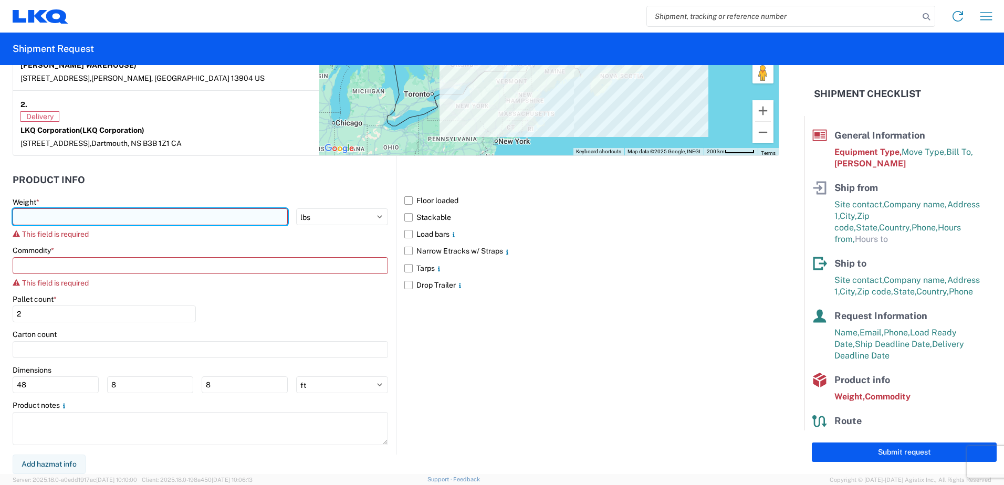
click at [76, 217] on input "number" at bounding box center [150, 217] width 275 height 17
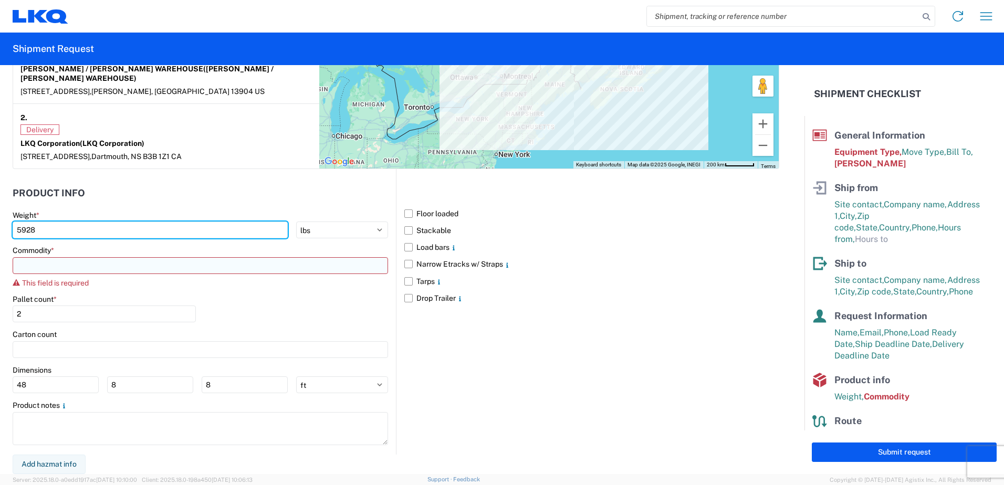
type input "5928"
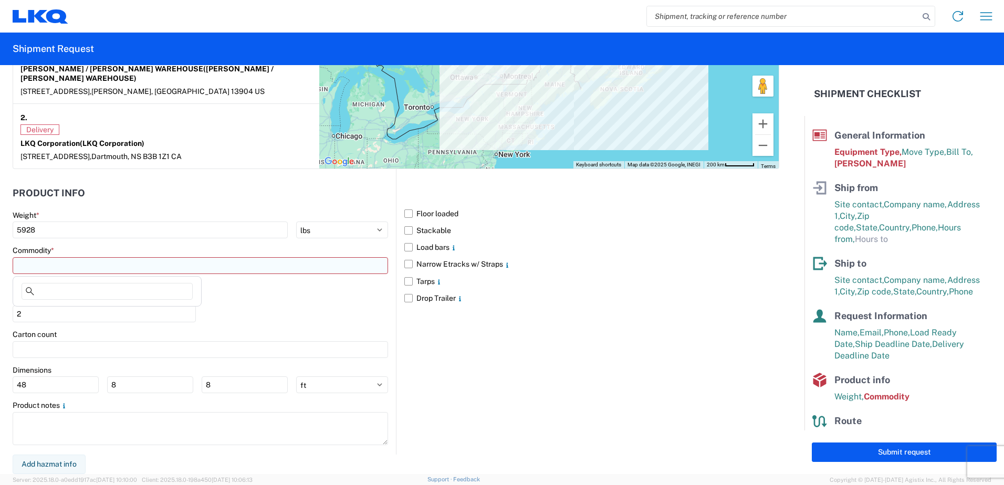
click at [149, 269] on input at bounding box center [201, 265] width 376 height 17
click at [56, 263] on input at bounding box center [201, 265] width 376 height 17
click at [47, 262] on input at bounding box center [201, 265] width 376 height 17
type input "F"
type input "OTHER"
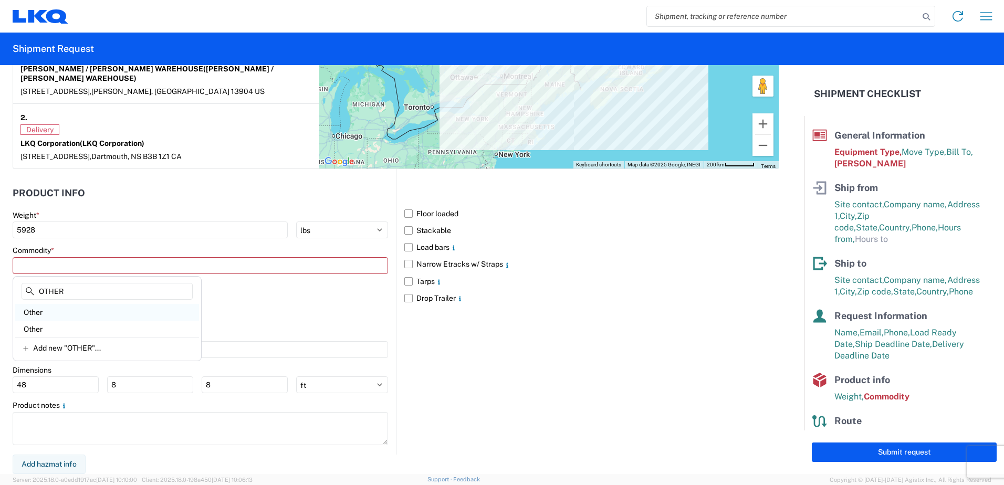
click at [43, 311] on div "Other" at bounding box center [107, 312] width 184 height 17
type input "Other"
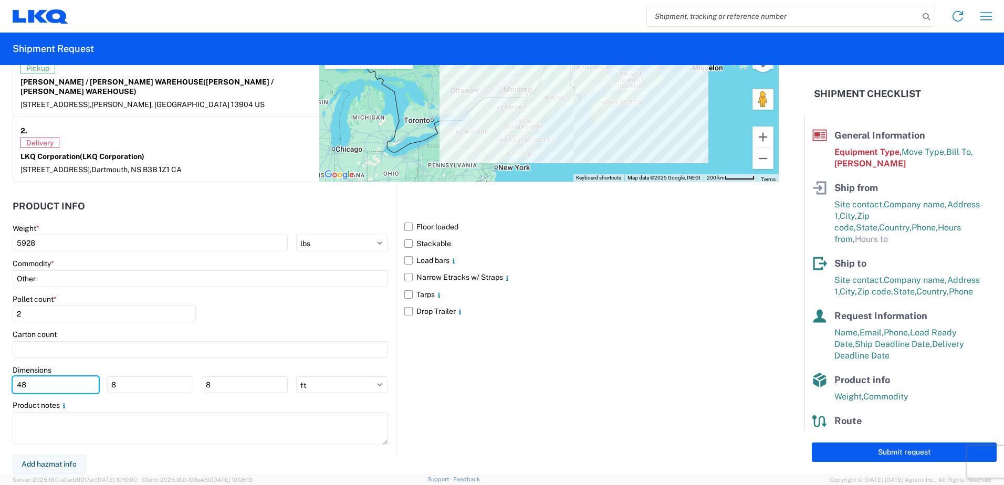
drag, startPoint x: 40, startPoint y: 382, endPoint x: -28, endPoint y: 380, distance: 67.8
click at [0, 380] on html "Home Shipment request Shipment tracking Shipment Request General Information Te…" at bounding box center [502, 242] width 1004 height 485
type input "74"
drag, startPoint x: 103, startPoint y: 387, endPoint x: 74, endPoint y: 387, distance: 28.9
click at [74, 387] on div "74 8 8" at bounding box center [150, 385] width 275 height 17
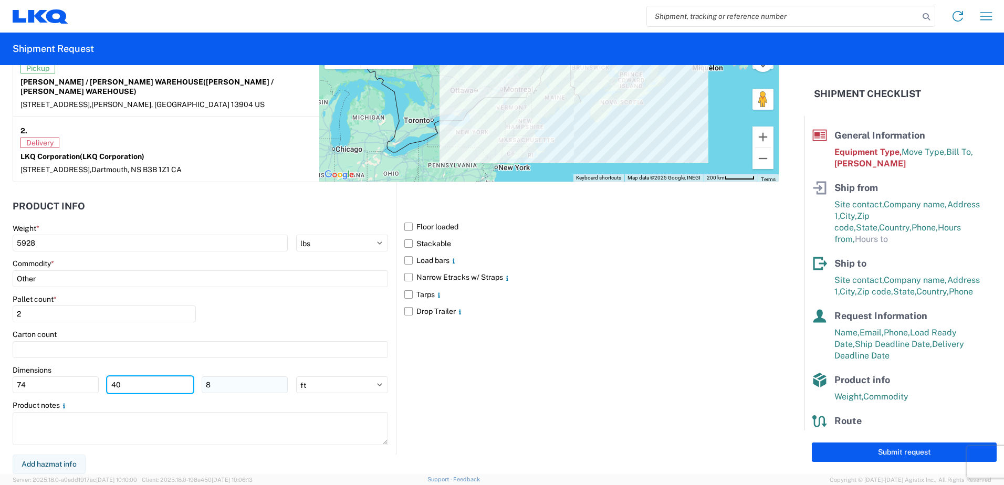
type input "40"
drag, startPoint x: 230, startPoint y: 383, endPoint x: 188, endPoint y: 385, distance: 41.5
click at [188, 385] on div "74 40 8" at bounding box center [150, 385] width 275 height 17
type input "107"
click at [346, 380] on select "ft in cm" at bounding box center [342, 385] width 92 height 17
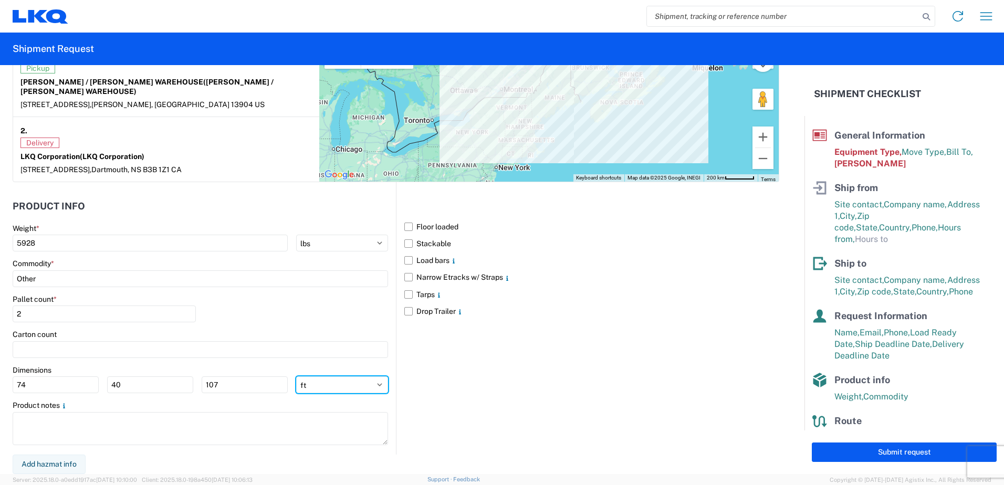
select select "IN"
click at [296, 377] on select "ft in cm" at bounding box center [342, 385] width 92 height 17
type input "888"
type input "480"
type input "1284"
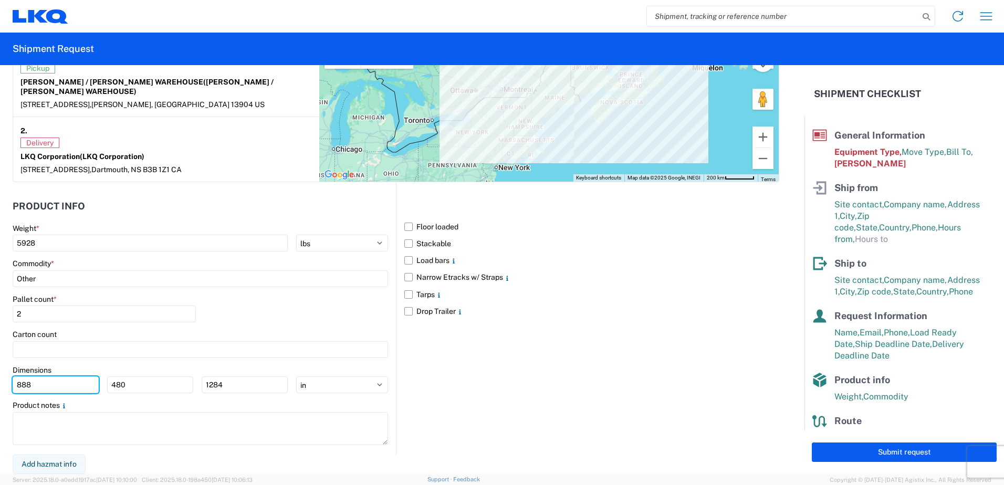
drag, startPoint x: 57, startPoint y: 382, endPoint x: -57, endPoint y: 383, distance: 114.0
click at [0, 383] on html "Home Shipment request Shipment tracking Shipment Request General Information Te…" at bounding box center [502, 242] width 1004 height 485
type input "74"
drag, startPoint x: 106, startPoint y: 381, endPoint x: 40, endPoint y: 379, distance: 66.2
click at [41, 377] on div "74 480 1284" at bounding box center [150, 385] width 275 height 17
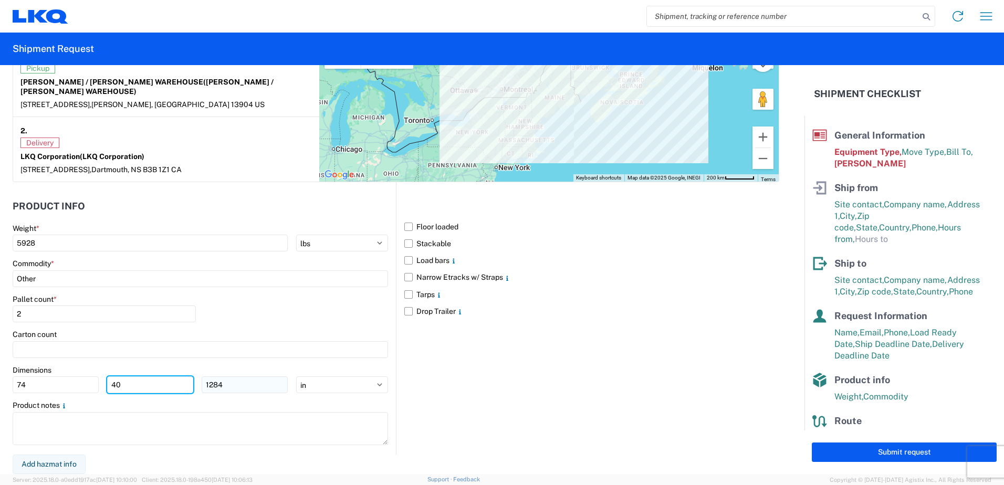
type input "40"
drag, startPoint x: 208, startPoint y: 389, endPoint x: 133, endPoint y: 387, distance: 74.6
click at [133, 387] on div "74 40 1284" at bounding box center [150, 385] width 275 height 17
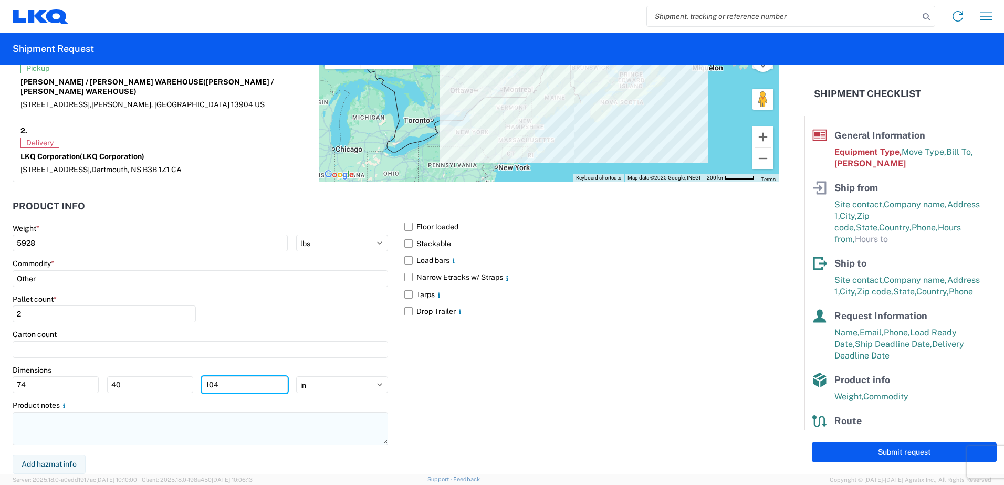
type input "104"
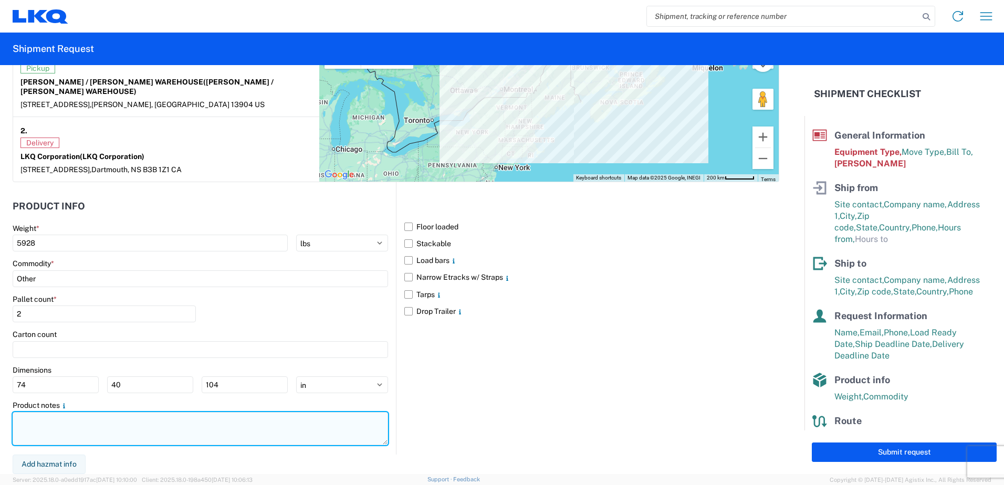
click at [103, 420] on textarea at bounding box center [201, 428] width 376 height 33
type textarea "[PERSON_NAME] FORKLIFT (STANDING/NOT CRADLED) DIMS 74"X40"X107""
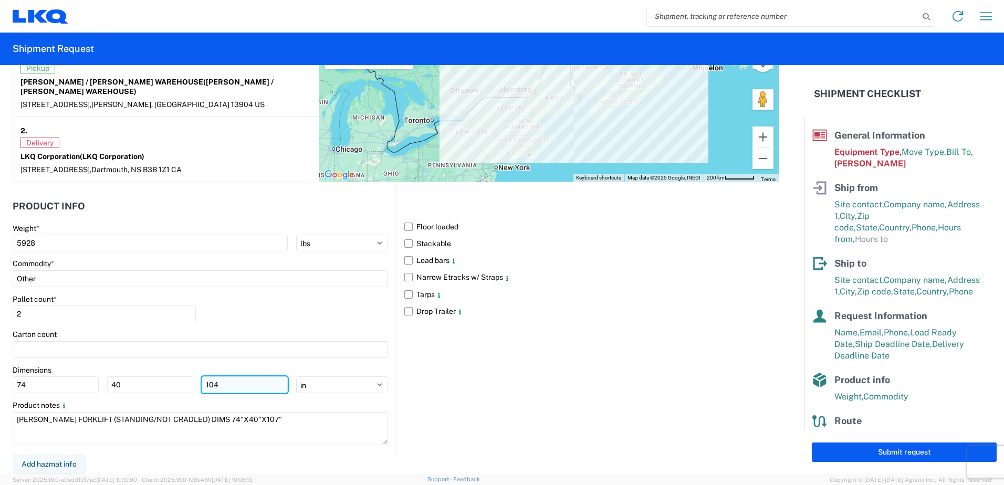
click at [223, 377] on input "104" at bounding box center [245, 385] width 86 height 17
type input "107"
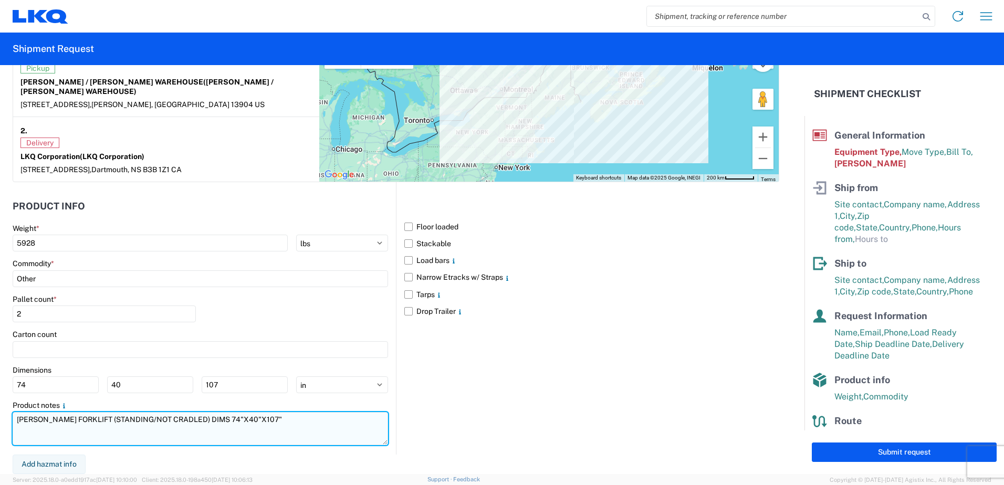
click at [275, 419] on textarea "[PERSON_NAME] FORKLIFT (STANDING/NOT CRADLED) DIMS 74"X40"X107"" at bounding box center [201, 428] width 376 height 33
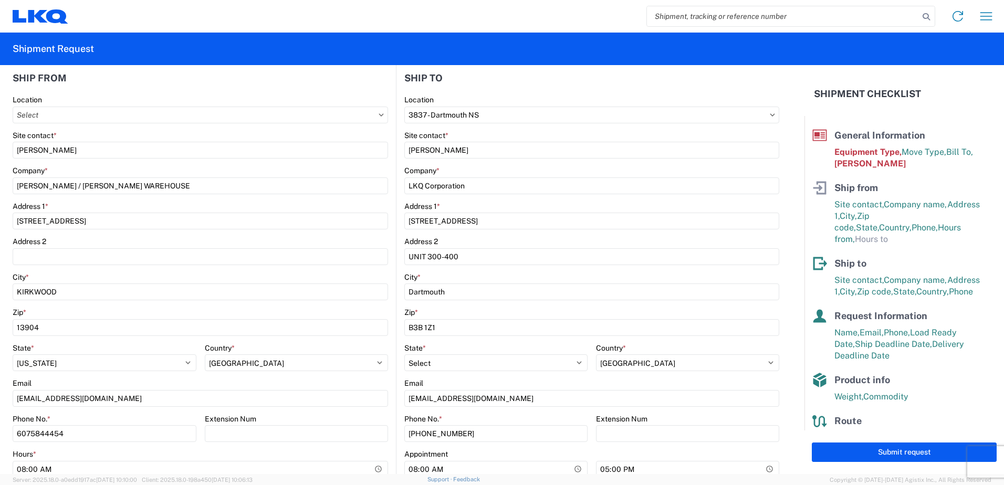
scroll to position [0, 0]
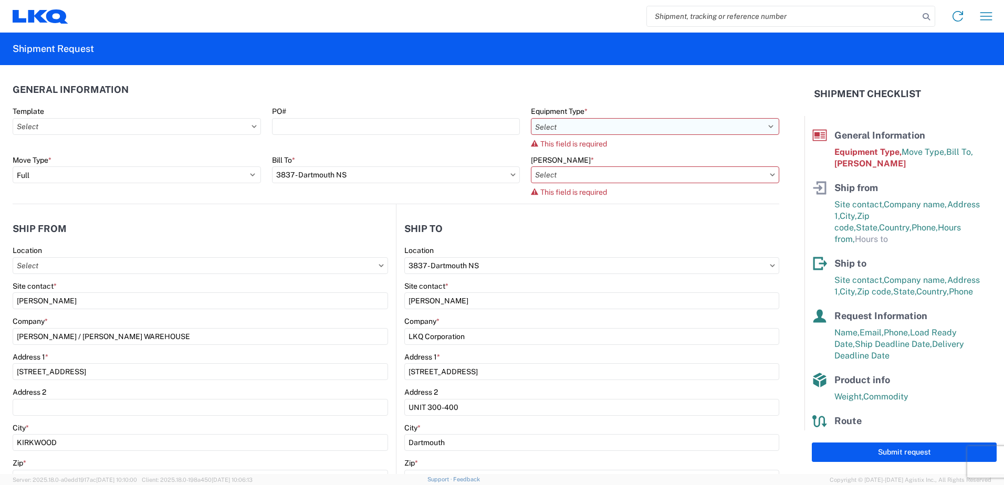
type textarea "[PERSON_NAME] FORKLIFT (STANDING/NOT CRADLED) DIMS 74"X40"X107" APPROX WT 5678 …"
click at [766, 124] on select "Select 53’ Dry Van Flatbed Dropdeck (van) Lowboy (flatbed) Rail" at bounding box center [655, 126] width 248 height 17
select select "STDV"
click at [531, 118] on select "Select 53’ Dry Van Flatbed Dropdeck (van) Lowboy (flatbed) Rail" at bounding box center [655, 126] width 248 height 17
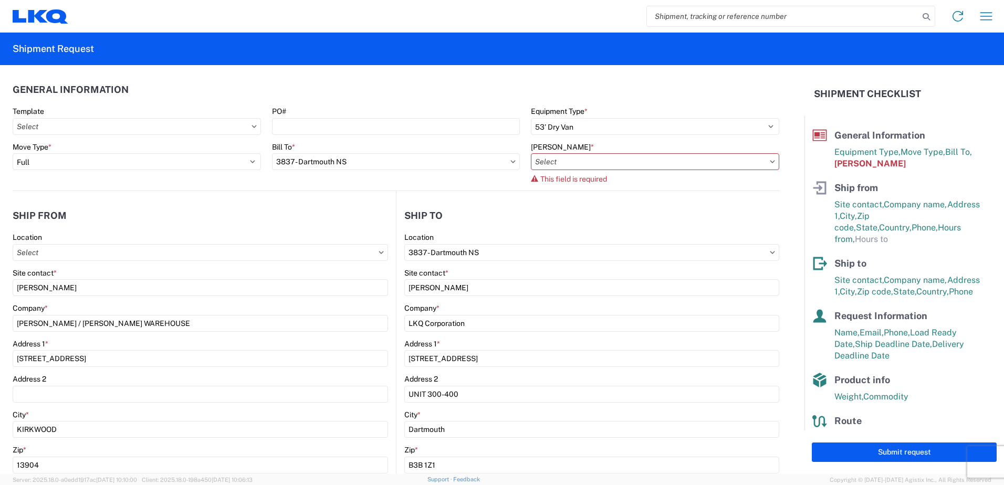
click at [771, 162] on icon at bounding box center [773, 161] width 5 height 3
click at [766, 160] on input "[PERSON_NAME] *" at bounding box center [655, 161] width 248 height 17
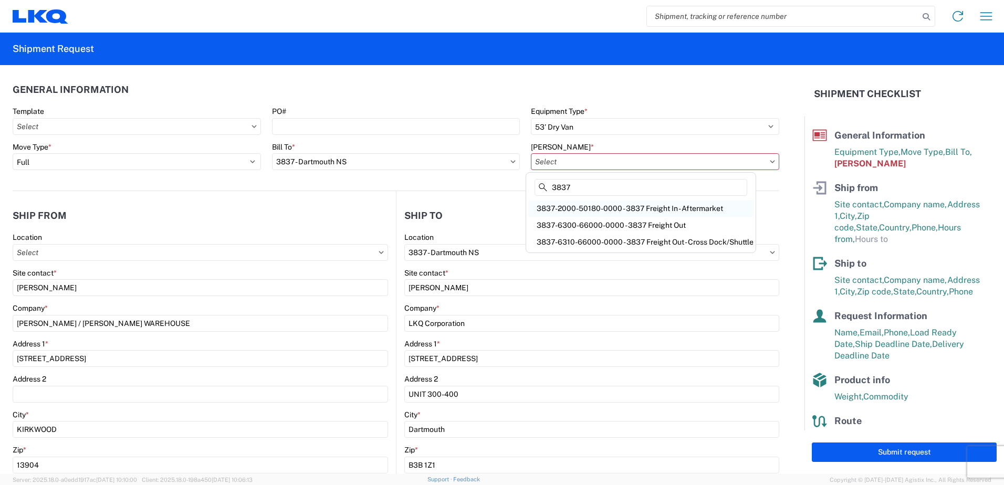
type input "3837"
click at [697, 204] on div "3837-2000-50180-0000 - 3837 Freight In - Aftermarket" at bounding box center [640, 208] width 225 height 17
type input "3837-2000-50180-0000 - 3837 Freight In - Aftermarket"
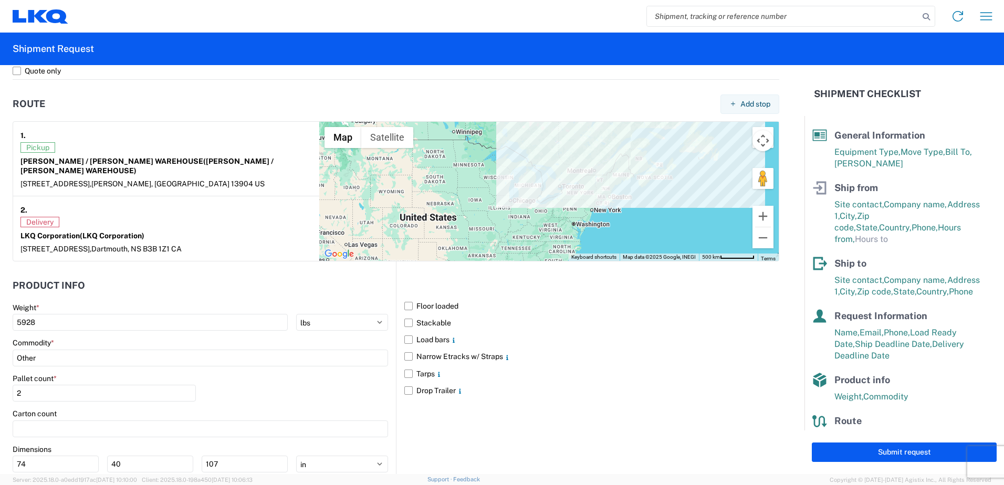
scroll to position [755, 0]
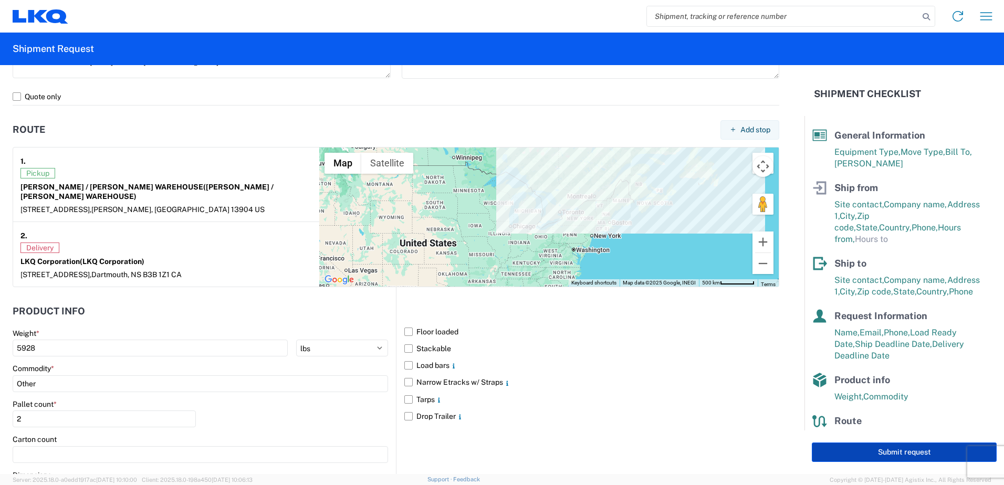
click at [873, 450] on button "Submit request" at bounding box center [904, 452] width 185 height 19
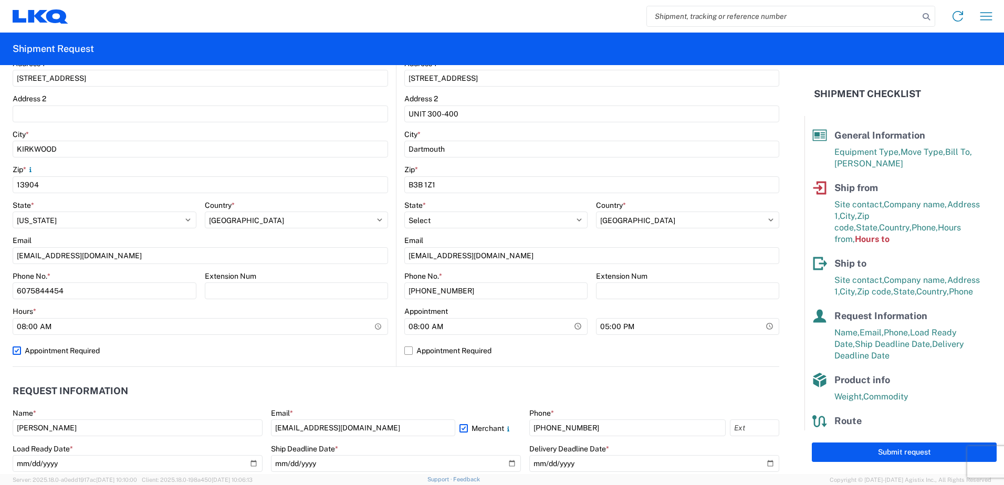
scroll to position [230, 0]
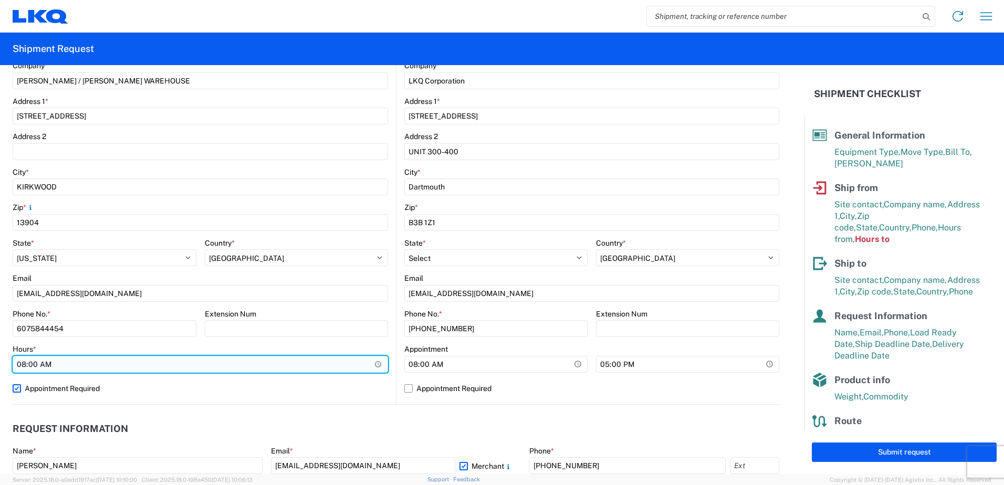
click at [375, 363] on input "08:00" at bounding box center [201, 364] width 376 height 17
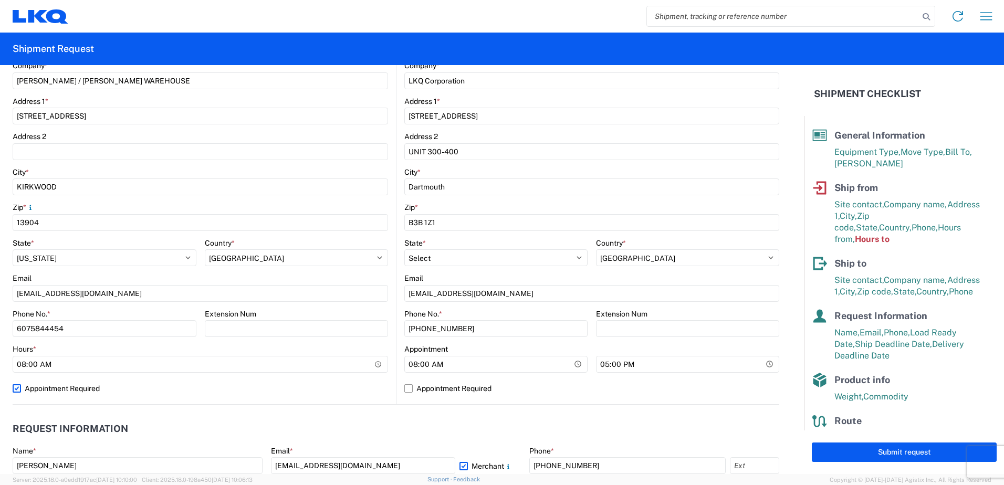
click at [13, 388] on label "Appointment Required" at bounding box center [201, 388] width 376 height 17
click at [0, 0] on input "Appointment Required" at bounding box center [0, 0] width 0 height 0
select select "US"
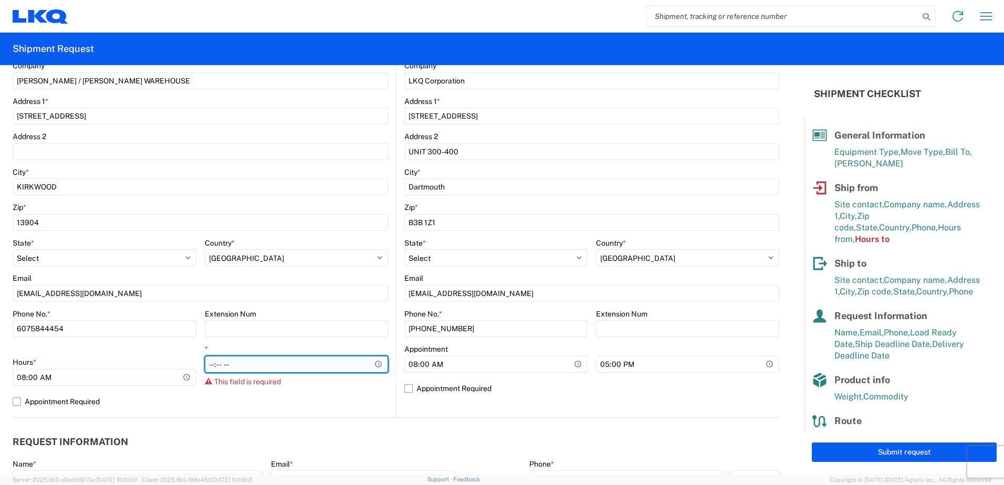
click at [246, 366] on input "*" at bounding box center [297, 364] width 184 height 17
type input "16:00"
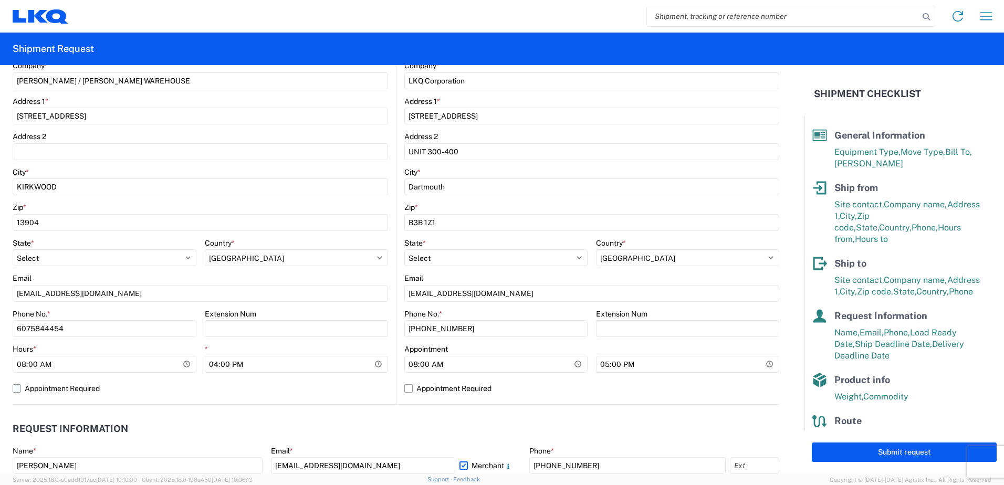
click at [13, 389] on label "Appointment Required" at bounding box center [201, 388] width 376 height 17
click at [0, 0] on input "Appointment Required" at bounding box center [0, 0] width 0 height 0
select select "US"
click at [850, 450] on button "Submit request" at bounding box center [904, 452] width 185 height 19
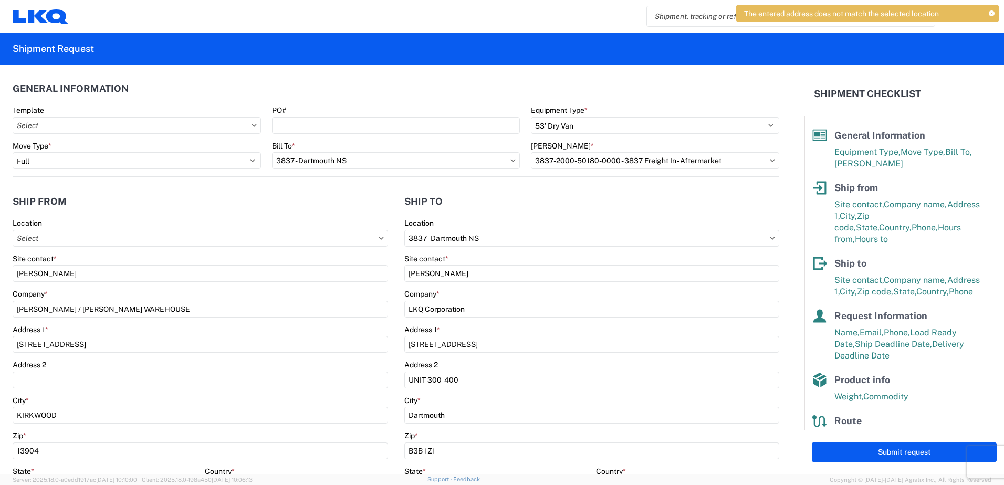
scroll to position [0, 0]
click at [885, 448] on button "Submit request" at bounding box center [904, 452] width 185 height 19
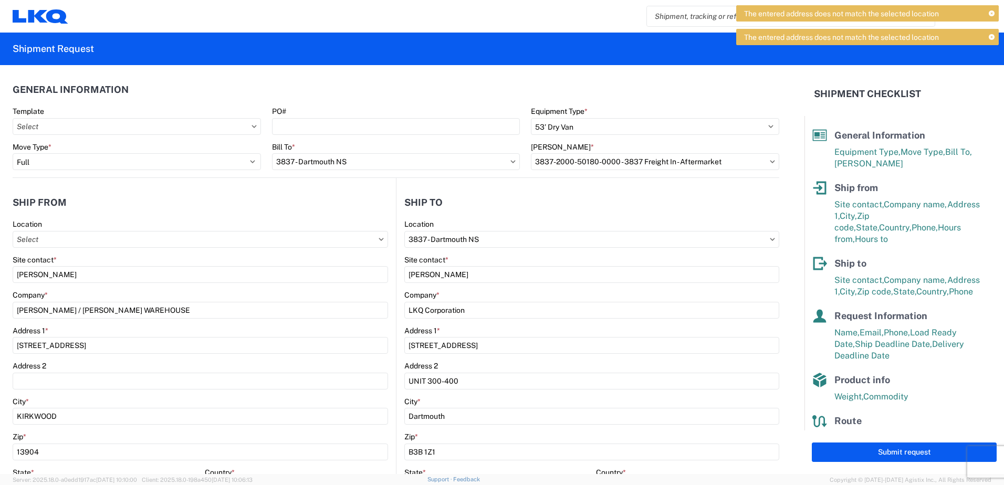
click at [770, 240] on icon at bounding box center [772, 239] width 5 height 3
click at [764, 236] on input "3837 - Dartmouth NS" at bounding box center [591, 239] width 375 height 17
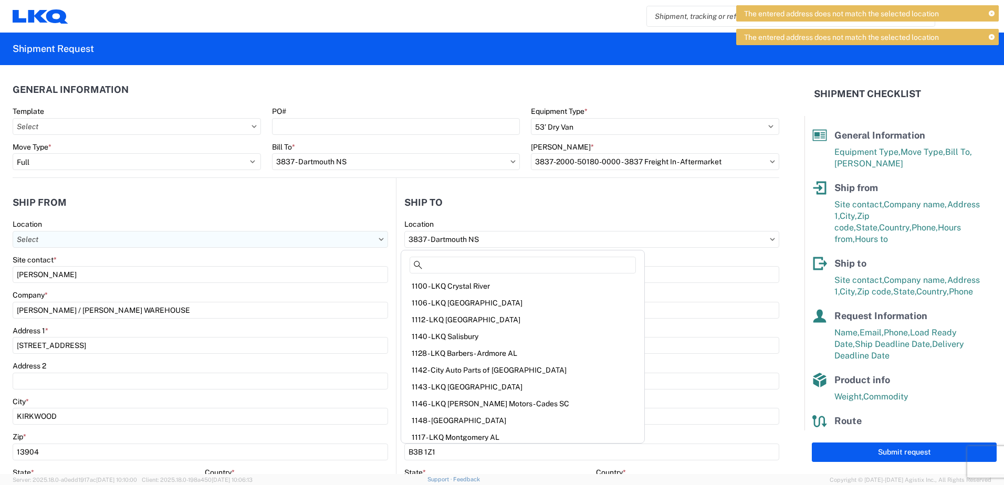
drag, startPoint x: 513, startPoint y: 245, endPoint x: 315, endPoint y: 238, distance: 198.1
click at [303, 240] on div "Ship from Location Site contact * JORDAN LABIASE Company * [PERSON_NAME] CORP /…" at bounding box center [396, 406] width 767 height 456
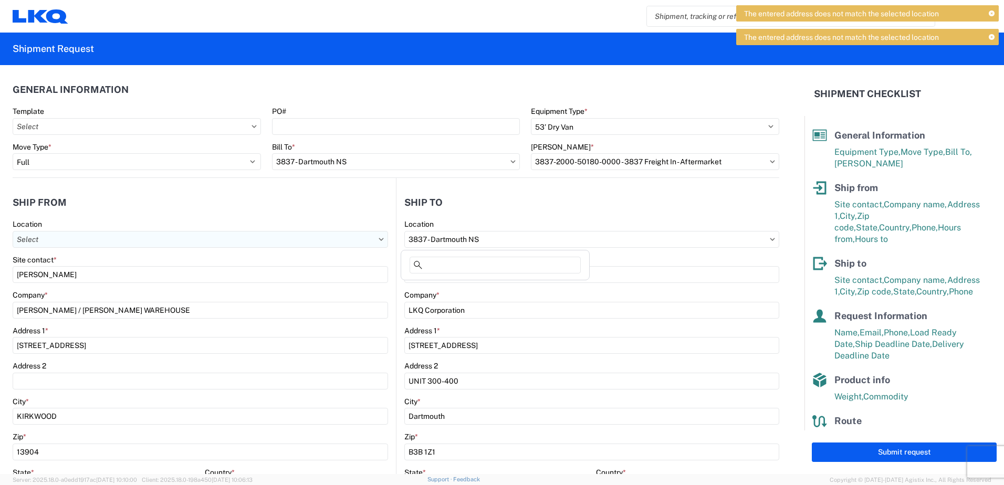
drag, startPoint x: 410, startPoint y: 233, endPoint x: 342, endPoint y: 235, distance: 68.3
click at [342, 235] on div "Ship from Location Site contact * JORDAN LABIASE Company * [PERSON_NAME] CORP /…" at bounding box center [396, 406] width 767 height 456
click at [487, 241] on input "3837 - Dartmouth NS" at bounding box center [591, 239] width 375 height 17
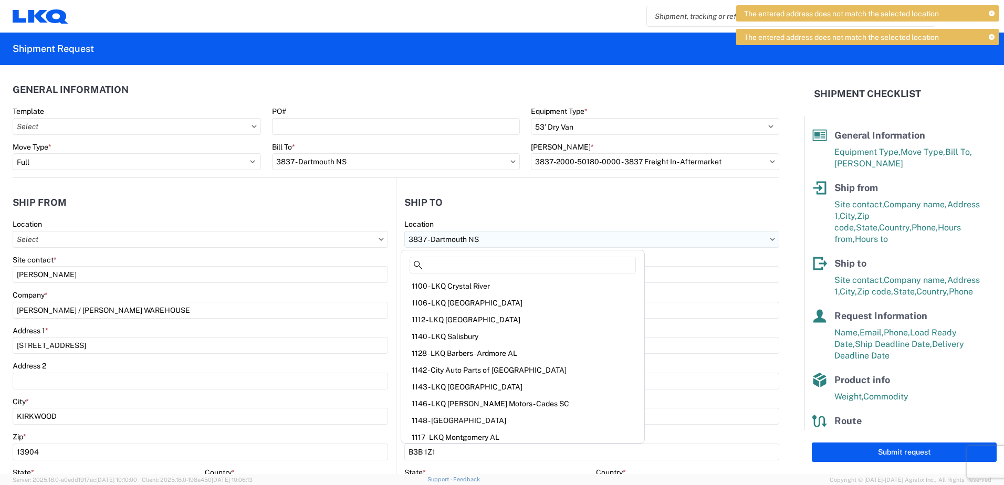
click at [487, 241] on input "3837 - Dartmouth NS" at bounding box center [591, 239] width 375 height 17
click at [625, 213] on header "Ship to" at bounding box center [588, 203] width 383 height 24
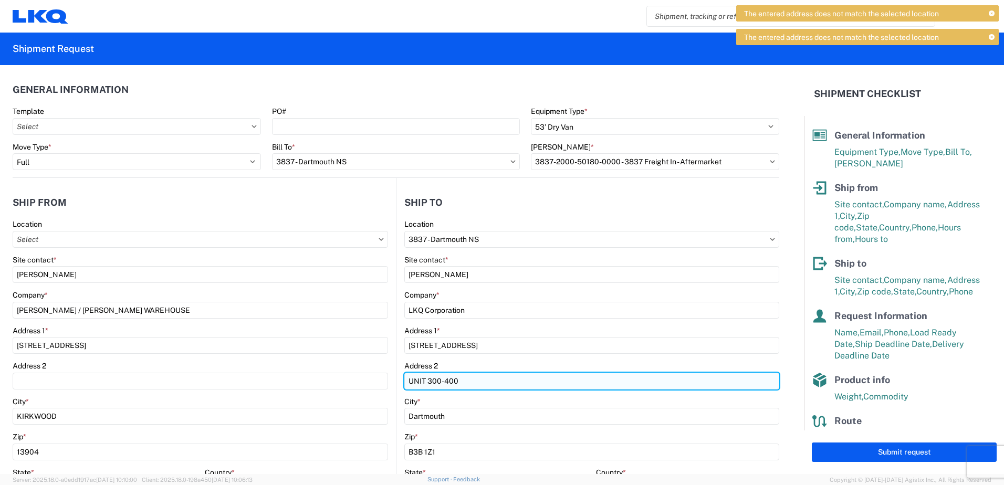
click at [602, 383] on input "UNIT 300-400" at bounding box center [591, 381] width 375 height 17
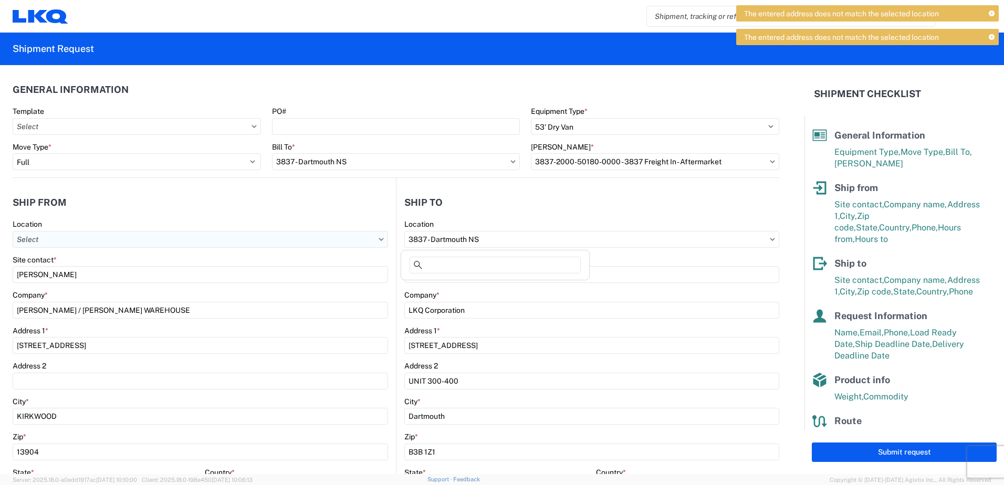
drag, startPoint x: 469, startPoint y: 235, endPoint x: 308, endPoint y: 235, distance: 160.2
click at [308, 235] on div "Ship from Location Site contact * JORDAN LABIASE Company * [PERSON_NAME] CORP /…" at bounding box center [396, 406] width 767 height 456
click at [497, 238] on input "3837 - Dartmouth NS" at bounding box center [591, 239] width 375 height 17
type input "O"
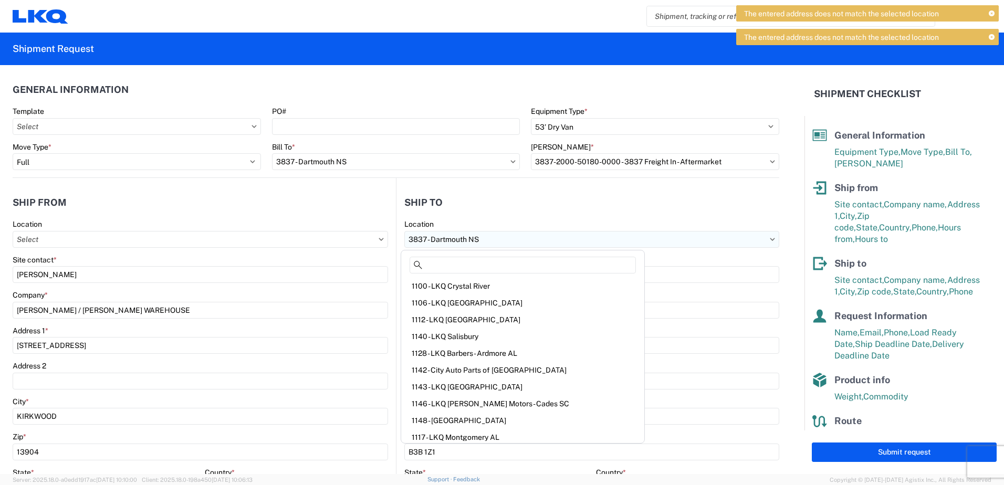
click at [502, 242] on input "3837 - Dartmouth NS" at bounding box center [591, 239] width 375 height 17
click at [498, 242] on input "3837 - Dartmouth NS" at bounding box center [591, 239] width 375 height 17
